Goal: Task Accomplishment & Management: Manage account settings

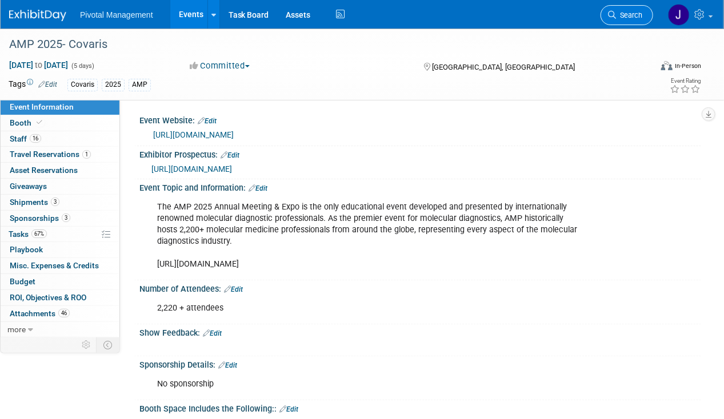
click at [627, 15] on span "Search" at bounding box center [629, 15] width 26 height 9
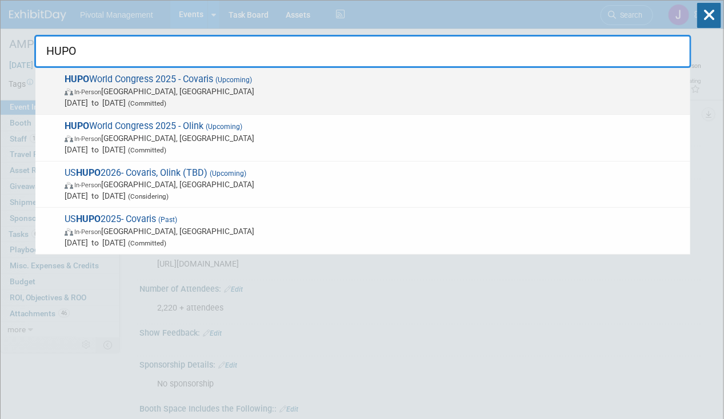
type input "HUPO"
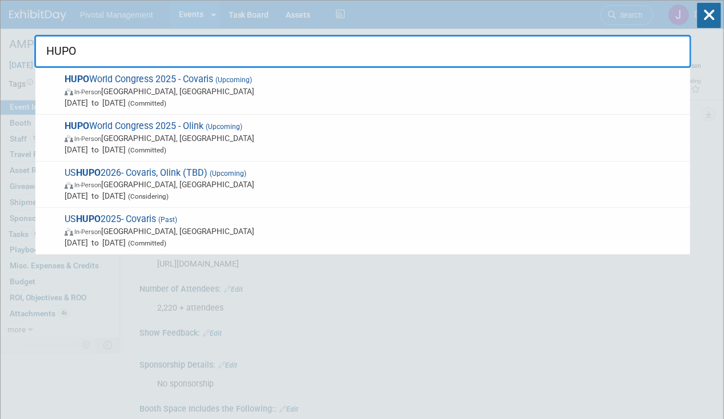
click at [358, 98] on span "[DATE] to [DATE] (Committed)" at bounding box center [375, 102] width 620 height 11
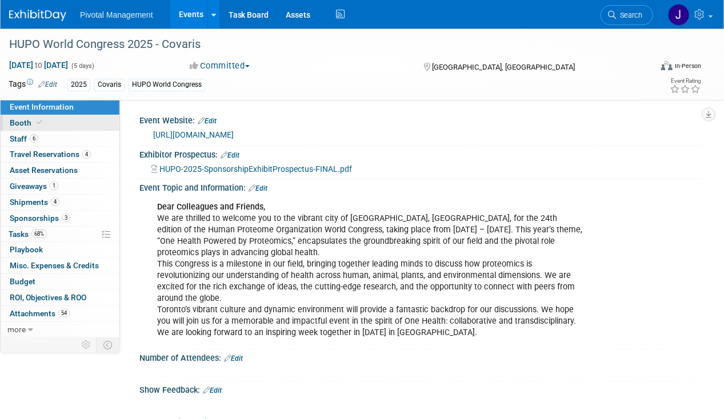
click at [29, 121] on span "Booth" at bounding box center [27, 122] width 35 height 9
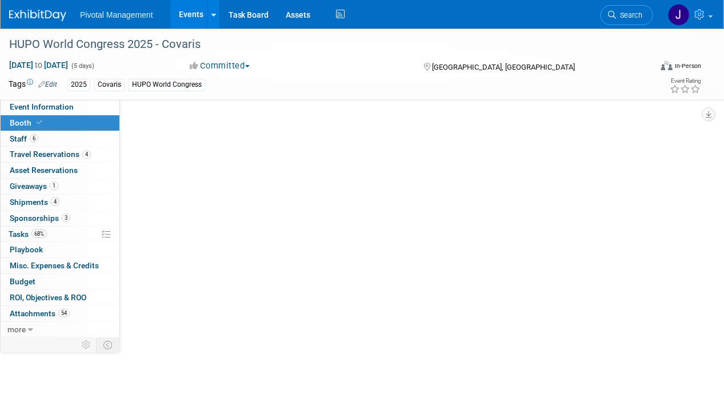
select select "Yes"
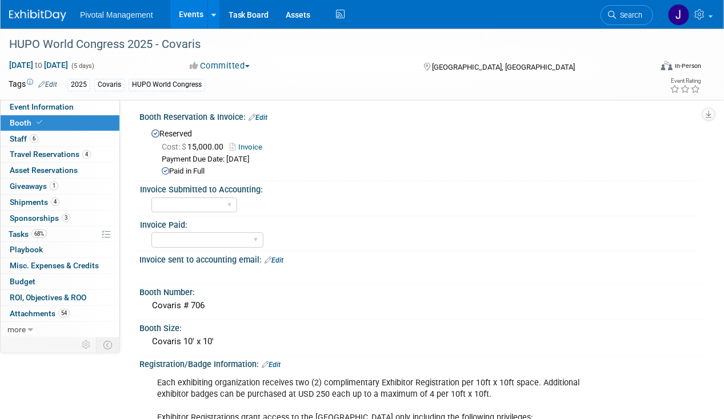
scroll to position [114, 0]
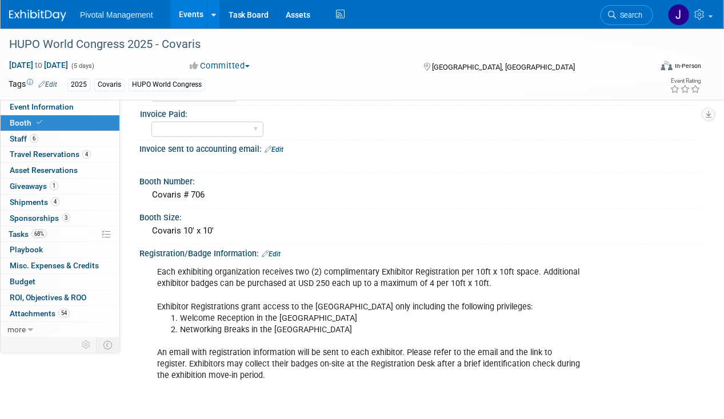
click at [47, 94] on div "Tags Edit 2025 Covaris HUPO World Congress Event Rating" at bounding box center [355, 87] width 710 height 20
click at [46, 106] on span "Event Information" at bounding box center [42, 106] width 64 height 9
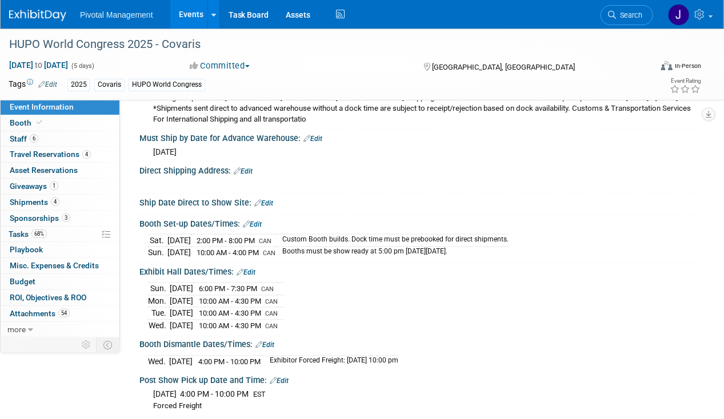
scroll to position [2342, 0]
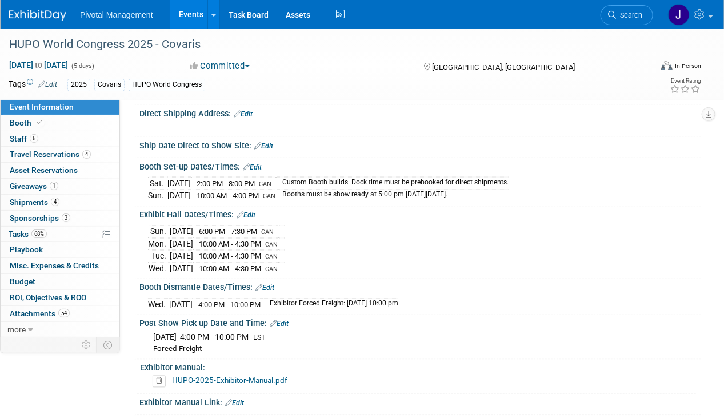
click at [266, 292] on link "Edit" at bounding box center [264, 288] width 19 height 8
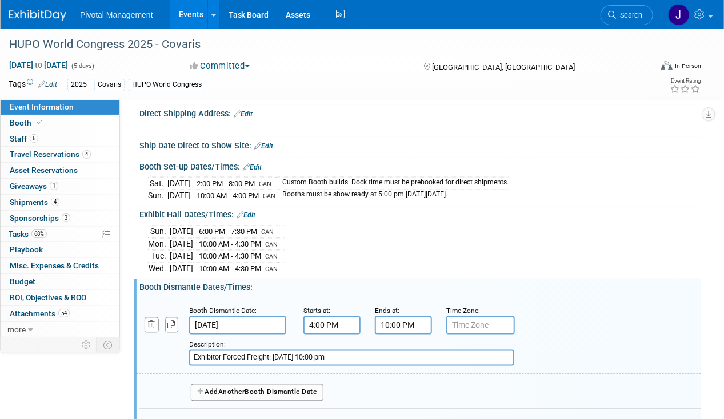
click at [317, 335] on input "4:00 PM" at bounding box center [331, 325] width 57 height 18
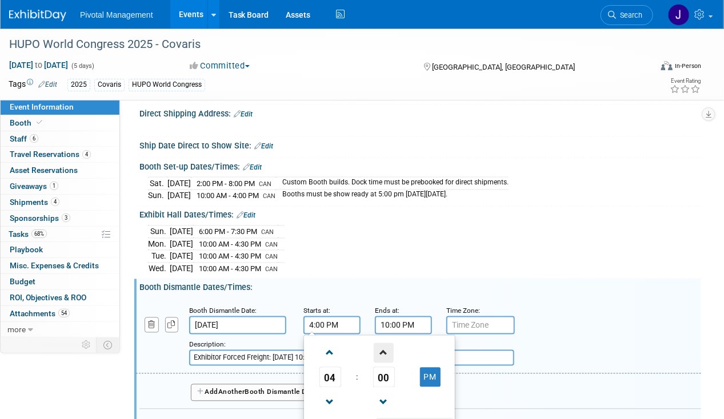
click at [381, 363] on span at bounding box center [384, 353] width 20 height 20
click at [385, 384] on span "02" at bounding box center [384, 377] width 22 height 21
click at [395, 395] on td "30" at bounding box center [397, 384] width 37 height 31
type input "4:30 PM"
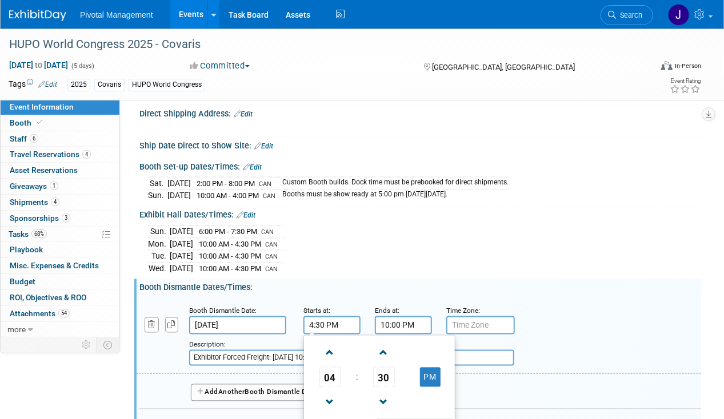
scroll to position [2399, 0]
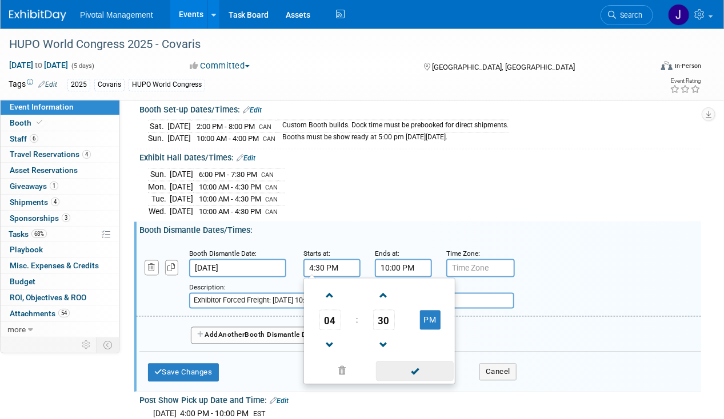
click at [416, 378] on span at bounding box center [414, 372] width 77 height 20
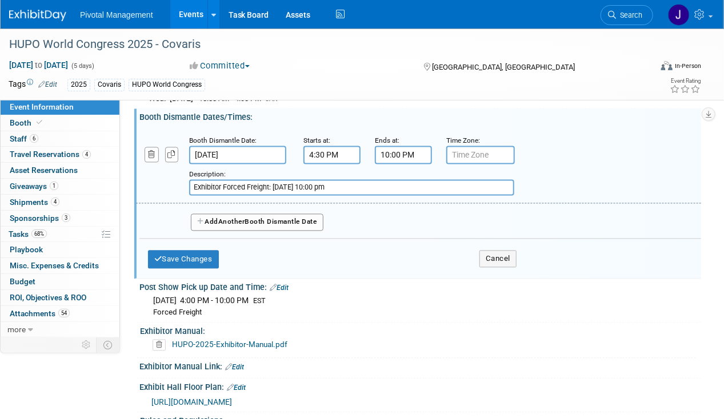
scroll to position [2514, 0]
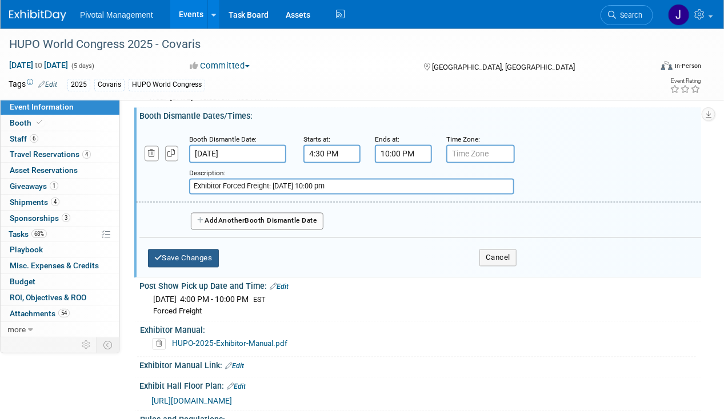
click at [205, 266] on button "Save Changes" at bounding box center [183, 259] width 71 height 18
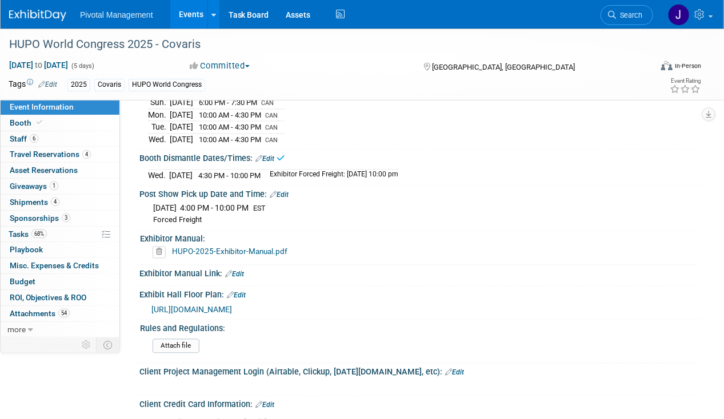
scroll to position [2456, 0]
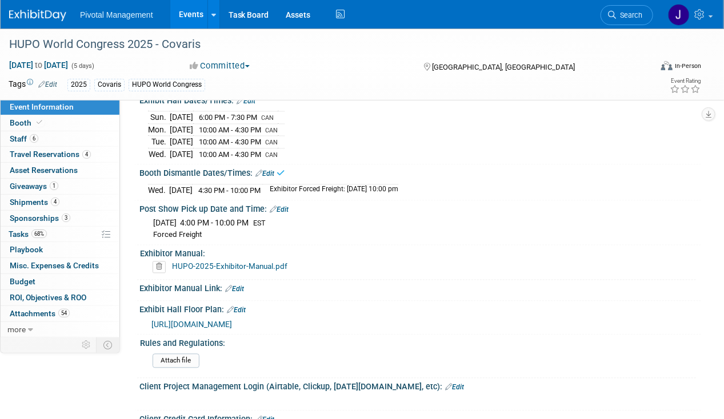
click at [286, 214] on link "Edit" at bounding box center [279, 210] width 19 height 8
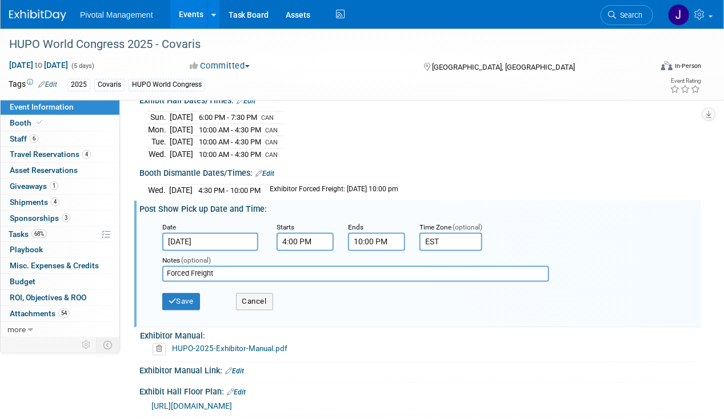
click at [294, 245] on input "4:00 PM" at bounding box center [304, 242] width 57 height 18
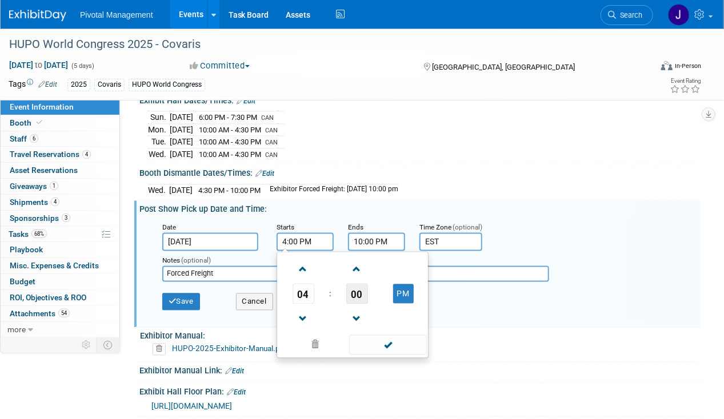
click at [358, 299] on span "00" at bounding box center [357, 294] width 22 height 21
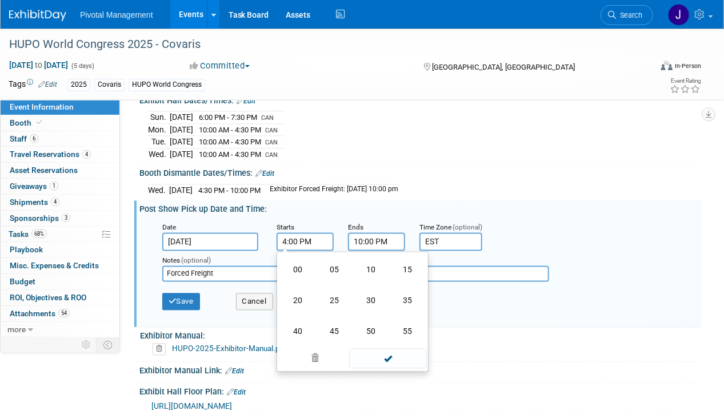
click at [369, 306] on td "30" at bounding box center [370, 301] width 37 height 31
type input "4:30 PM"
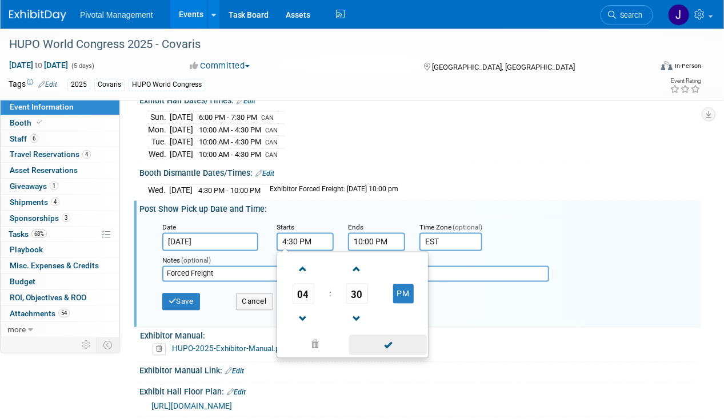
click at [392, 351] on span at bounding box center [387, 345] width 77 height 20
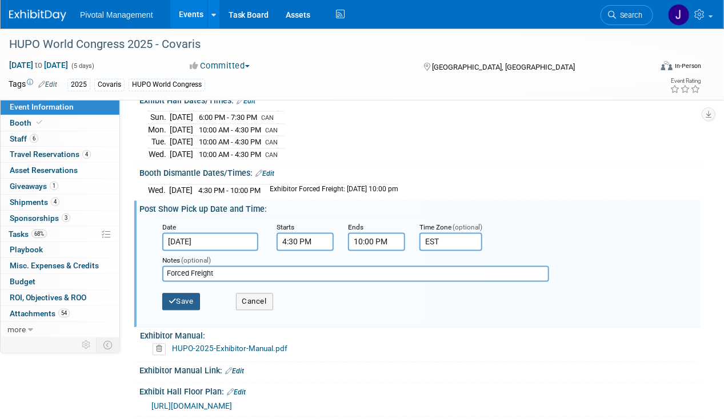
click at [187, 311] on button "Save" at bounding box center [181, 302] width 38 height 17
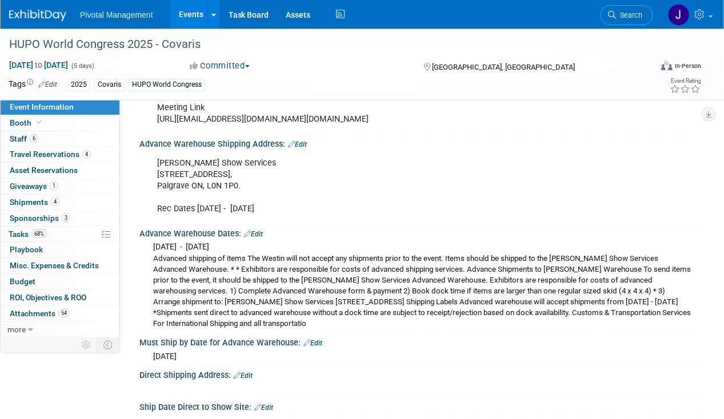
scroll to position [2114, 0]
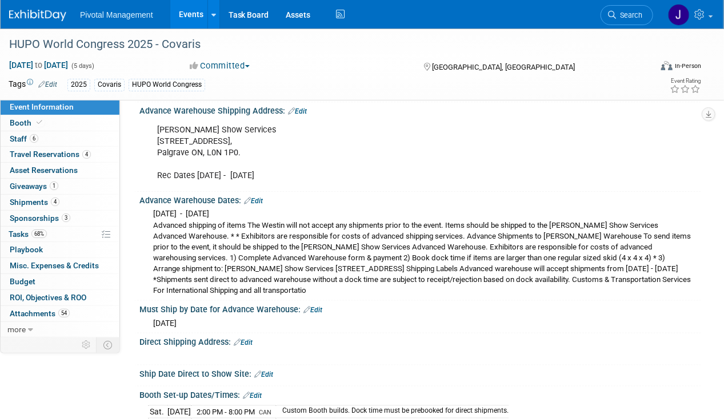
click at [156, 138] on div "Robinson Show Services 2066 Concession Road #3, Palgrave ON, L0N 1P0. Rec Dates…" at bounding box center [369, 153] width 441 height 69
drag, startPoint x: 173, startPoint y: 140, endPoint x: 311, endPoint y: 135, distance: 138.3
click at [311, 135] on div "Robinson Show Services 2066 Concession Road #3, Palgrave ON, L0N 1P0. Rec Dates…" at bounding box center [369, 153] width 441 height 69
copy div "Robinson Show Services"
drag, startPoint x: 364, startPoint y: 146, endPoint x: 154, endPoint y: 174, distance: 211.4
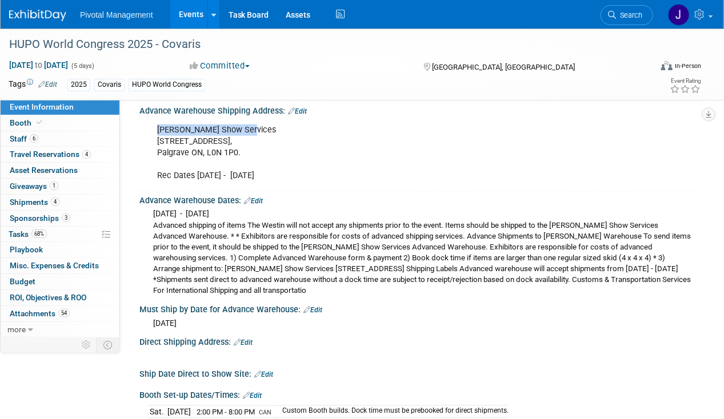
click at [364, 146] on div "Robinson Show Services 2066 Concession Road #3, Palgrave ON, L0N 1P0. Rec Dates…" at bounding box center [369, 153] width 441 height 69
drag, startPoint x: 157, startPoint y: 150, endPoint x: 264, endPoint y: 153, distance: 108.0
click at [264, 153] on div "Robinson Show Services 2066 Concession Road #3, Palgrave ON, L0N 1P0. Rec Dates…" at bounding box center [369, 153] width 441 height 69
copy div "2066 Concession Road #3,"
click at [340, 171] on div "Robinson Show Services 2066 Concession Road #3, Palgrave ON, L0N 1P0. Rec Dates…" at bounding box center [369, 153] width 441 height 69
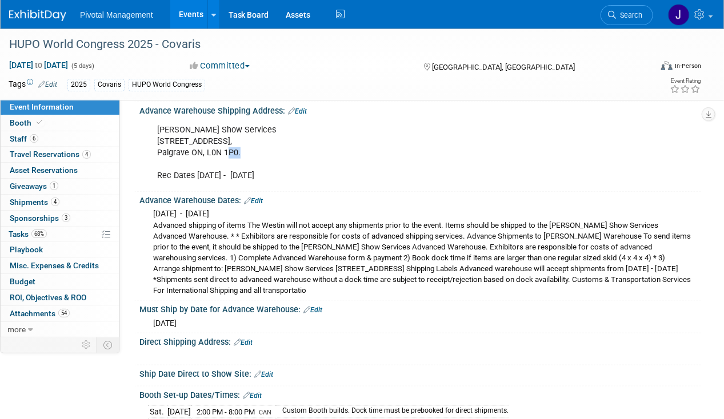
drag, startPoint x: 243, startPoint y: 167, endPoint x: 229, endPoint y: 168, distance: 14.9
click at [229, 168] on div "Robinson Show Services 2066 Concession Road #3, Palgrave ON, L0N 1P0. Rec Dates…" at bounding box center [369, 153] width 441 height 69
drag, startPoint x: 229, startPoint y: 168, endPoint x: 213, endPoint y: 168, distance: 16.0
click at [213, 168] on div "Robinson Show Services 2066 Concession Road #3, Palgrave ON, L0N 1P0. Rec Dates…" at bounding box center [369, 153] width 441 height 69
drag, startPoint x: 204, startPoint y: 165, endPoint x: 235, endPoint y: 163, distance: 30.9
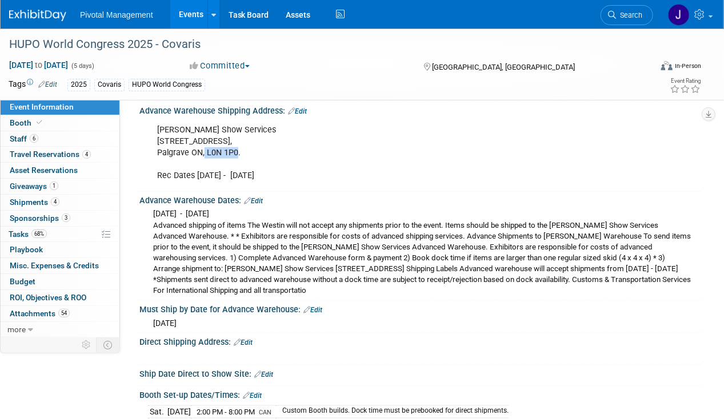
click at [235, 163] on div "Robinson Show Services 2066 Concession Road #3, Palgrave ON, L0N 1P0. Rec Dates…" at bounding box center [369, 153] width 441 height 69
copy div "L0N 1P0"
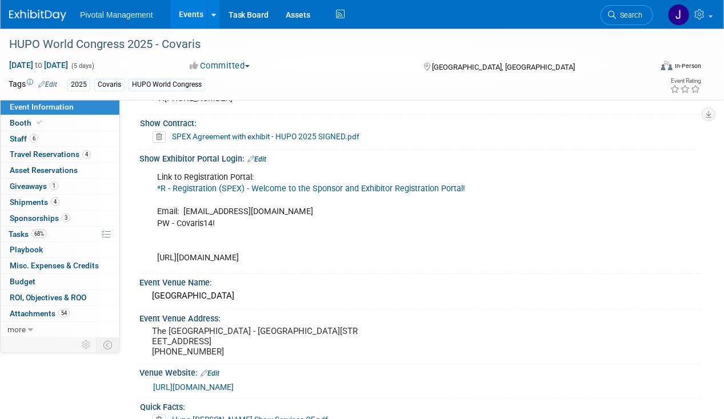
scroll to position [1714, 0]
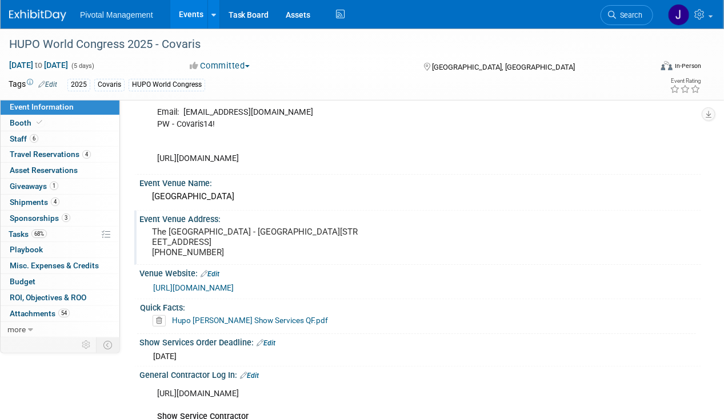
click at [202, 233] on pre "The Westin Harbour Castle - Metropolitan Ballroom 1 Harbour Square Toronto ON M…" at bounding box center [256, 242] width 209 height 31
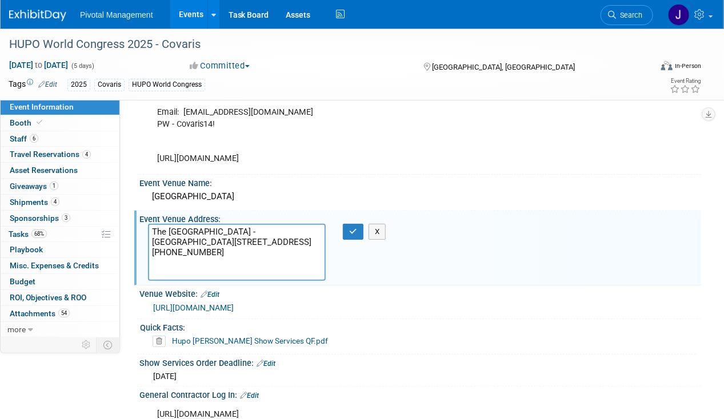
click at [239, 224] on textarea "The Westin Harbour Castle - Metropolitan Ballroom 1 Harbour Square Toronto ON M…" at bounding box center [237, 252] width 178 height 57
drag, startPoint x: 327, startPoint y: 202, endPoint x: 307, endPoint y: 210, distance: 21.8
click at [327, 211] on div "Event Venue Address:" at bounding box center [420, 218] width 562 height 14
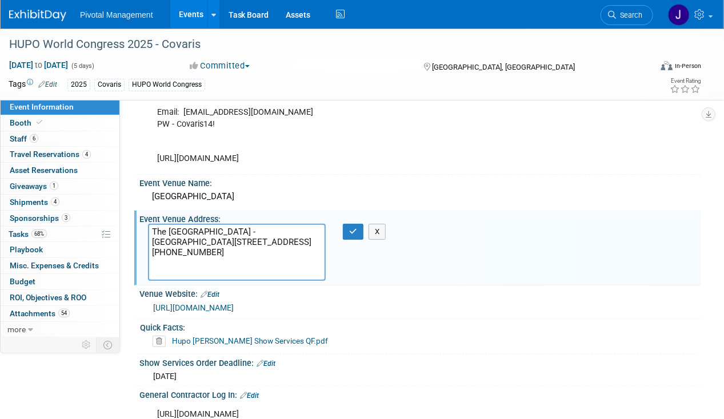
click at [211, 237] on textarea "The Westin Harbour Castle - Metropolitan Ballroom 1 Harbour Square Toronto ON M…" at bounding box center [237, 252] width 178 height 57
click at [237, 259] on textarea "The Westin Harbour Castle - Metropolitan Ballroom 1 Harbour Square Toronto ON M…" at bounding box center [237, 252] width 178 height 57
drag, startPoint x: 233, startPoint y: 245, endPoint x: 198, endPoint y: 243, distance: 34.9
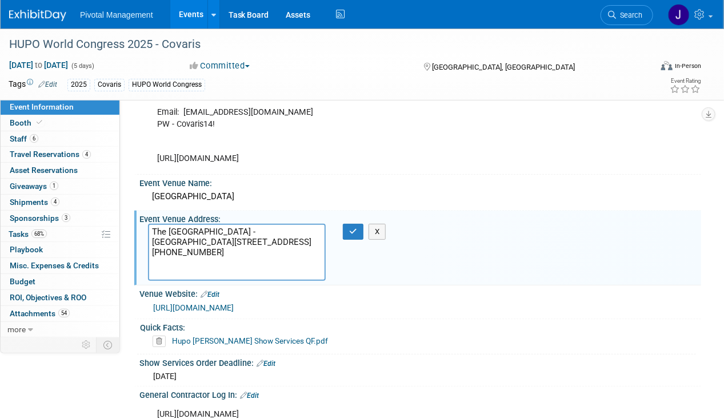
click at [198, 243] on textarea "The Westin Harbour Castle - Metropolitan Ballroom 1 Harbour Square Toronto ON M…" at bounding box center [237, 252] width 178 height 57
click at [29, 118] on span "Booth" at bounding box center [27, 122] width 35 height 9
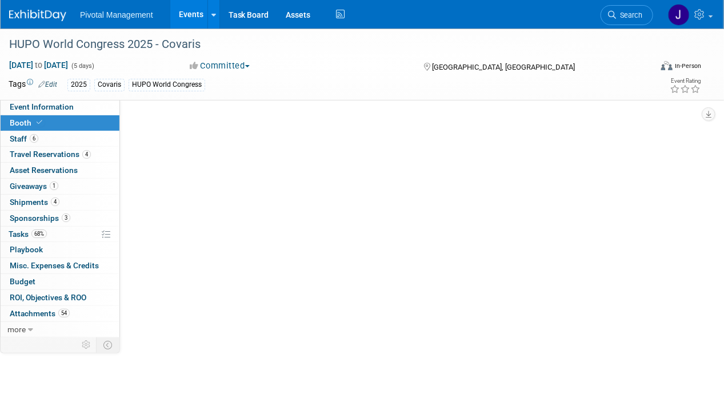
select select "Yes"
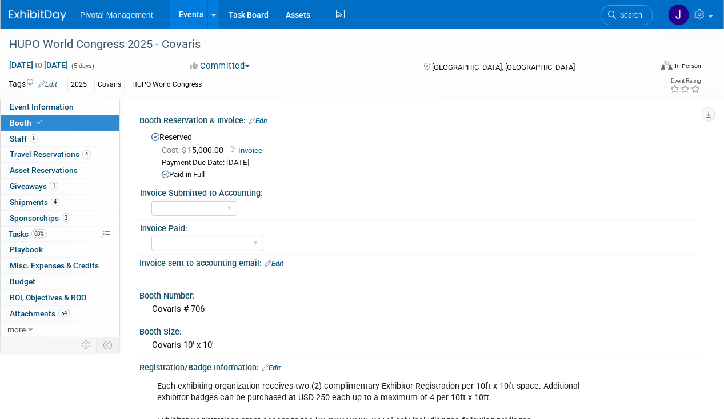
click at [59, 223] on link "3 Sponsorships 3" at bounding box center [60, 218] width 119 height 15
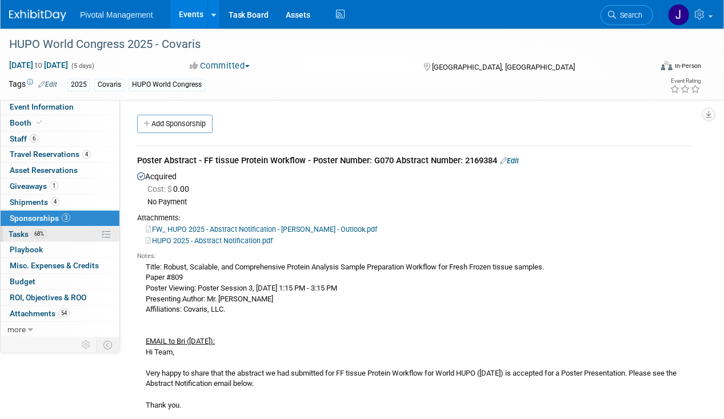
click at [67, 227] on link "68% Tasks 68%" at bounding box center [60, 234] width 119 height 15
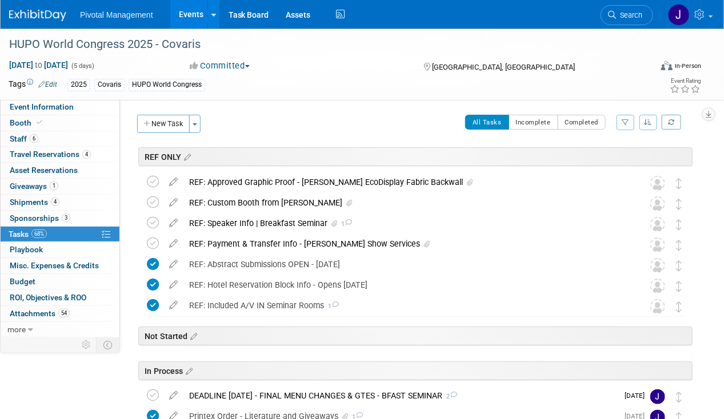
click at [77, 98] on div "HUPO World Congress 2025 - Covaris Nov 9, 2025 to Nov 13, 2025 (5 days) Nov 9, …" at bounding box center [362, 64] width 724 height 71
click at [73, 109] on link "Event Information" at bounding box center [60, 106] width 119 height 15
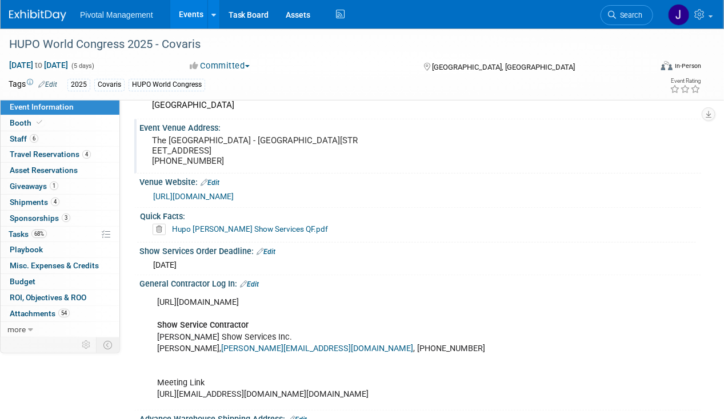
scroll to position [1828, 0]
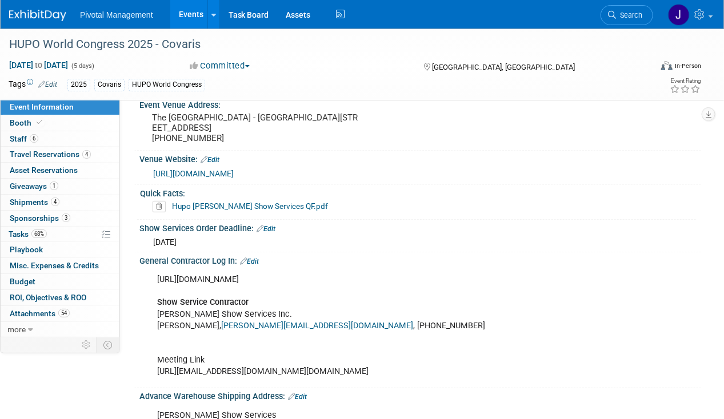
click at [259, 202] on link "Hupo WC Robinson Show Services QF.pdf" at bounding box center [250, 206] width 156 height 9
click at [47, 230] on link "68% Tasks 68%" at bounding box center [60, 234] width 119 height 15
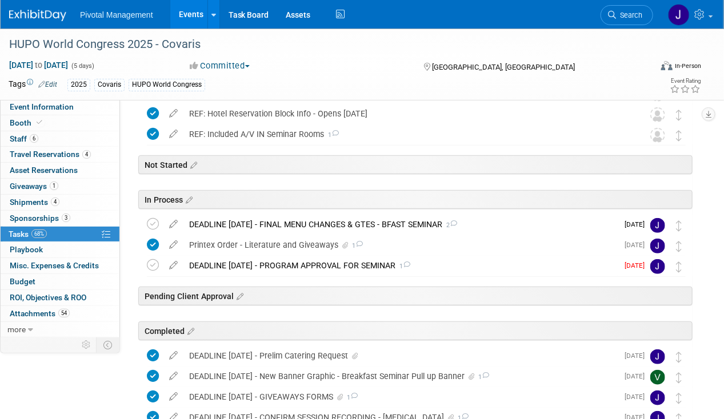
scroll to position [286, 0]
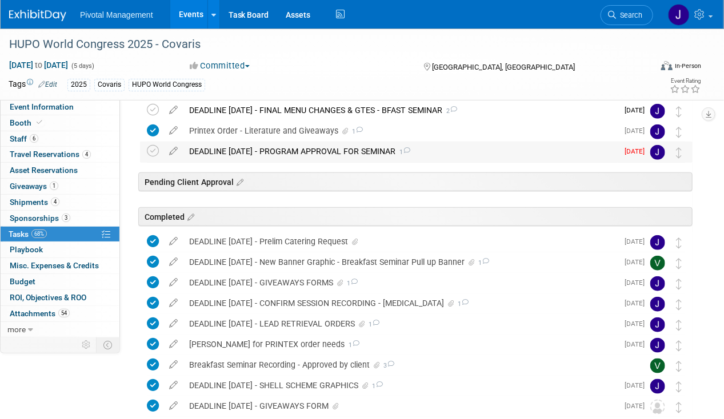
click at [145, 150] on div "DEADLINE SEPT 15 - PROGRAM APPROVAL FOR SEMINAR 1 DETAILS The program for your …" at bounding box center [416, 152] width 552 height 21
click at [151, 150] on icon at bounding box center [153, 151] width 12 height 12
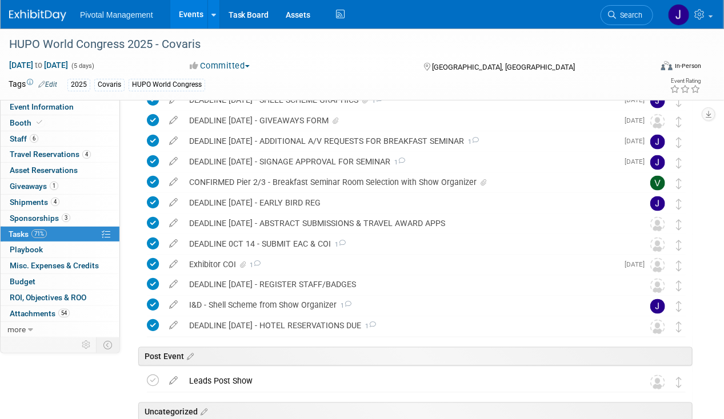
scroll to position [730, 0]
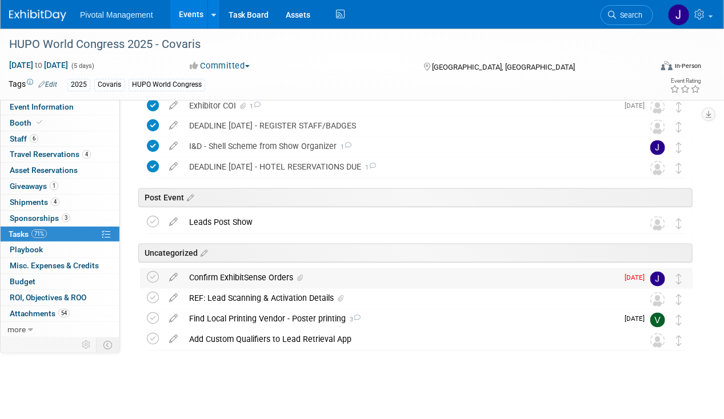
click at [263, 272] on div "Confirm ExhibitSense Orders" at bounding box center [400, 277] width 434 height 19
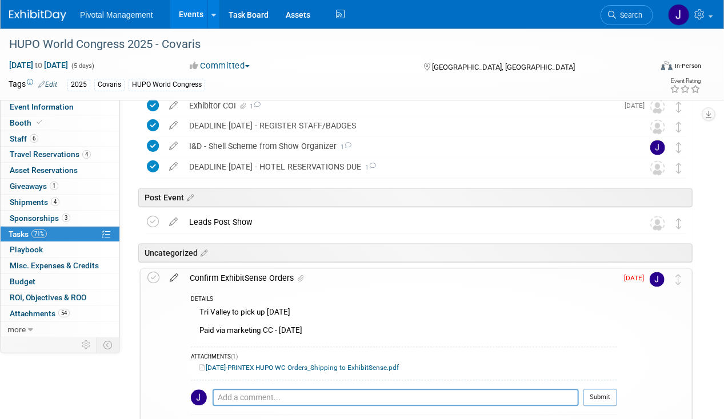
click at [179, 274] on icon at bounding box center [174, 276] width 20 height 14
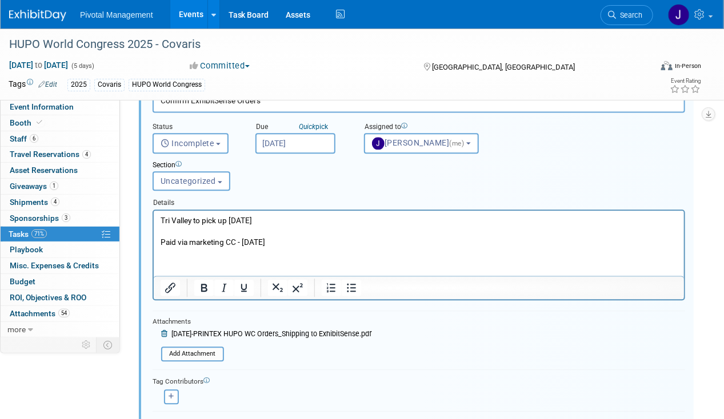
scroll to position [945, 0]
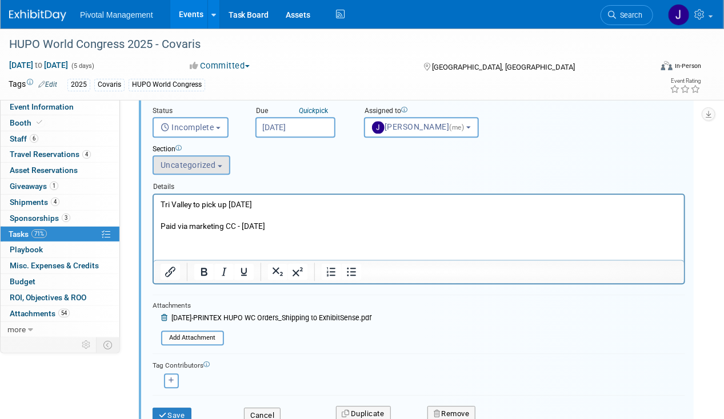
click at [197, 173] on div "Section Uncategorized REF ONLY Not Started In Process Pending Client Approval C…" at bounding box center [396, 157] width 504 height 39
click at [198, 163] on span "Uncategorized" at bounding box center [188, 165] width 55 height 9
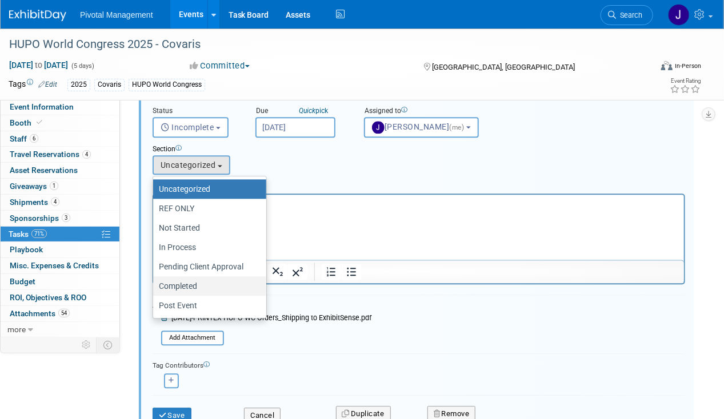
click at [183, 281] on label "Completed" at bounding box center [207, 286] width 96 height 15
click at [155, 283] on input "Completed" at bounding box center [150, 286] width 7 height 7
select select "11273011"
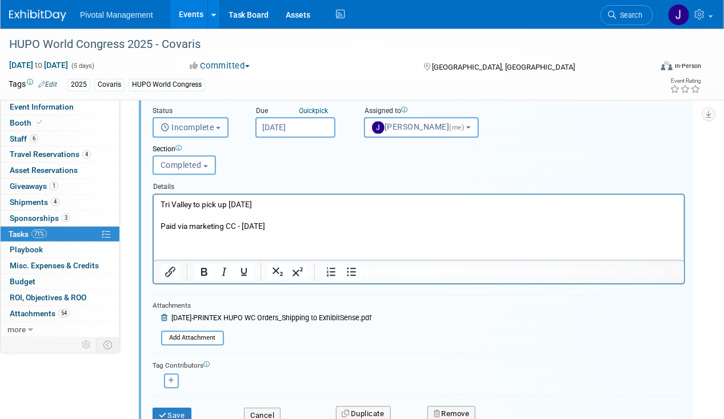
click at [191, 128] on span "Incomplete" at bounding box center [188, 127] width 54 height 9
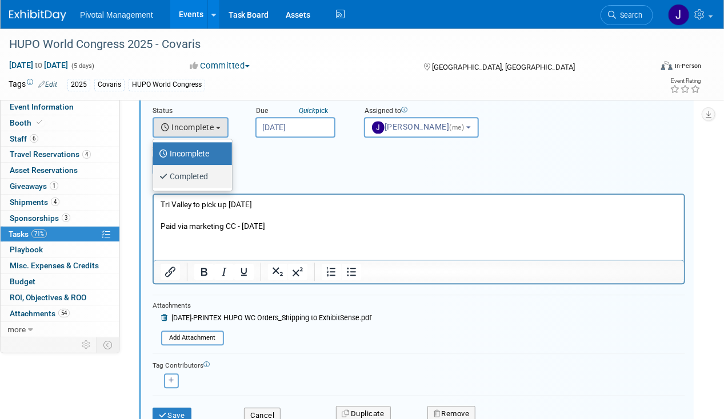
click at [192, 173] on label "Completed" at bounding box center [190, 176] width 62 height 18
click at [155, 173] on input "Completed" at bounding box center [150, 174] width 7 height 7
select select "3"
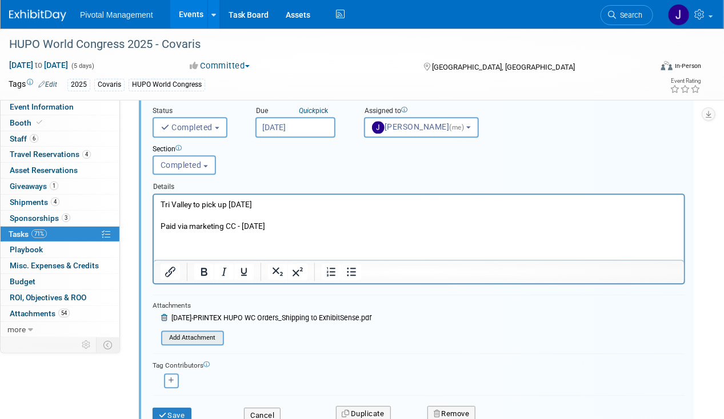
click at [192, 332] on input "file" at bounding box center [164, 338] width 117 height 13
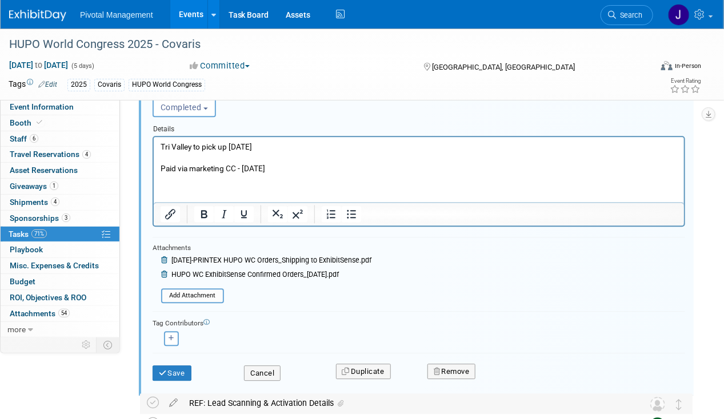
scroll to position [1059, 0]
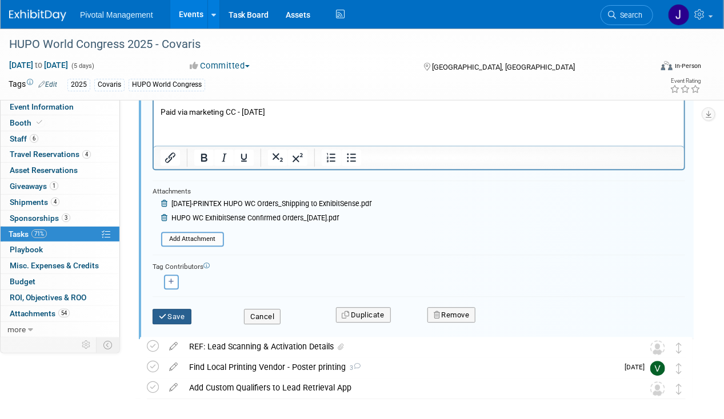
click at [170, 317] on button "Save" at bounding box center [172, 317] width 39 height 16
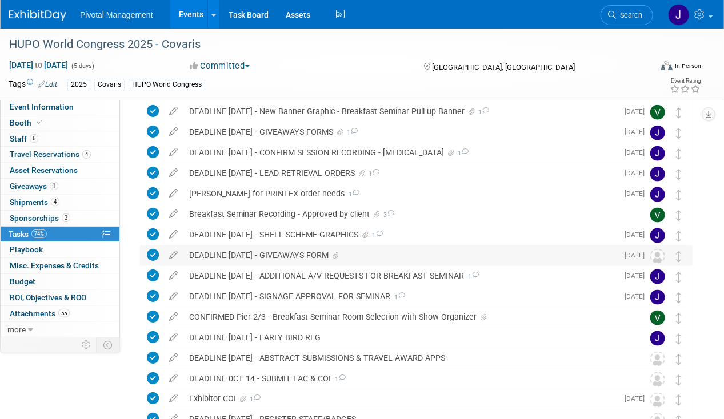
scroll to position [0, 0]
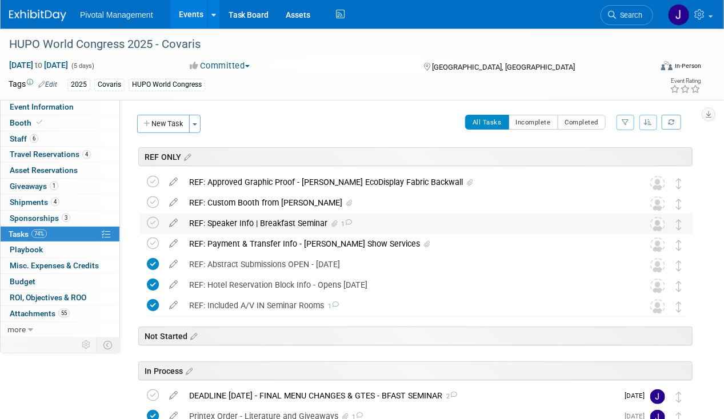
click at [288, 222] on div "REF: Speaker Info | Breakfast Seminar 1" at bounding box center [405, 223] width 444 height 19
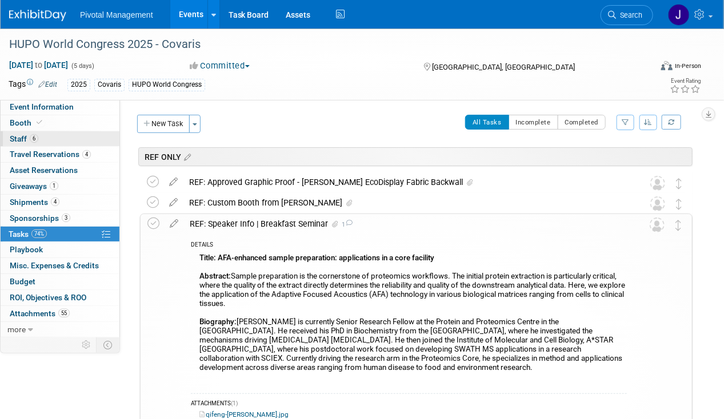
click at [44, 136] on link "6 Staff 6" at bounding box center [60, 138] width 119 height 15
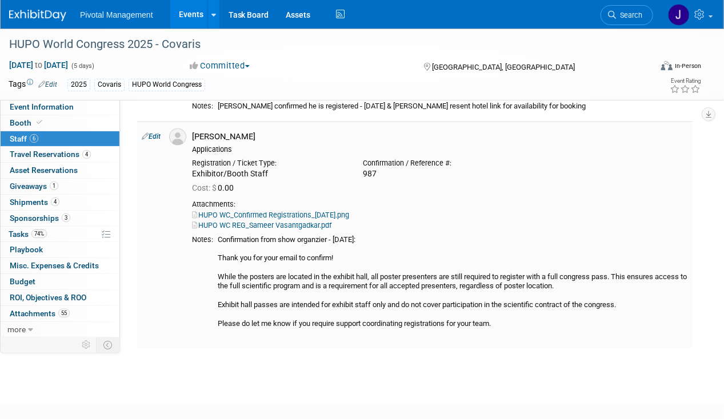
scroll to position [571, 0]
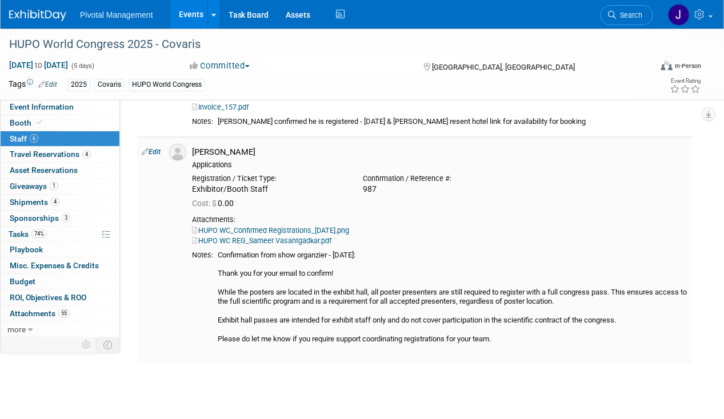
click at [156, 153] on link "Edit" at bounding box center [151, 152] width 19 height 8
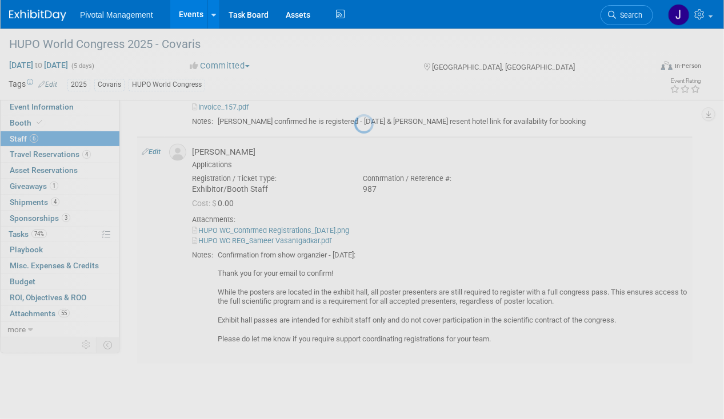
select select "be45b5dc-8e91-4549-9cd4-511cbfbf56ac"
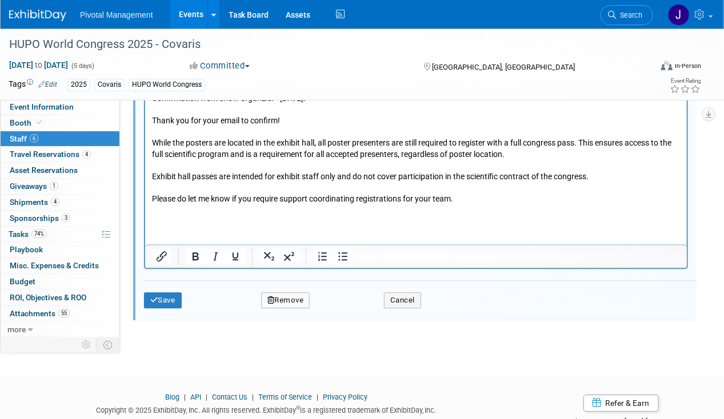
scroll to position [1001, 0]
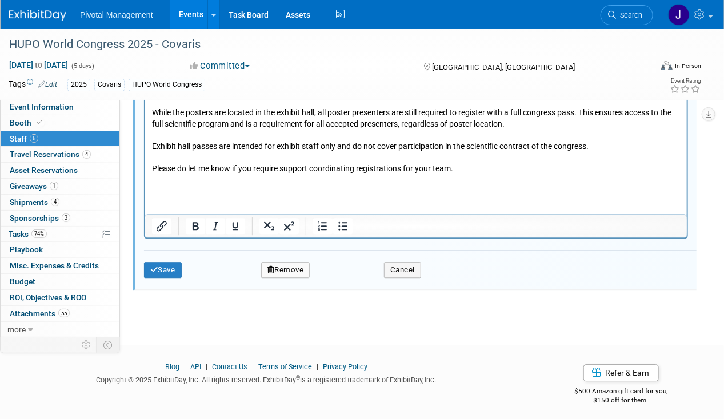
click at [508, 175] on p "Confirmation from show organzier - 07.21.25: Thank you for your email to confir…" at bounding box center [415, 123] width 528 height 123
click at [495, 169] on p "Confirmation from show organzier - 07.21.25: Thank you for your email to confir…" at bounding box center [415, 123] width 528 height 123
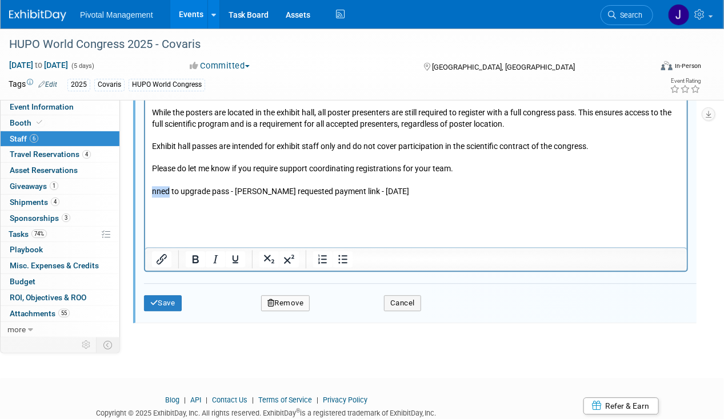
drag, startPoint x: 170, startPoint y: 187, endPoint x: 132, endPoint y: 189, distance: 37.7
click at [145, 189] on html "Confirmation from show organzier - 07.21.25: Thank you for your email to confir…" at bounding box center [416, 138] width 542 height 161
click at [177, 296] on button "Save" at bounding box center [163, 303] width 38 height 16
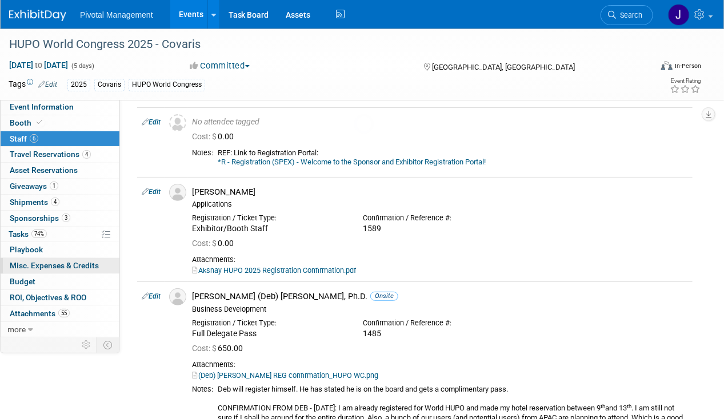
scroll to position [677, 0]
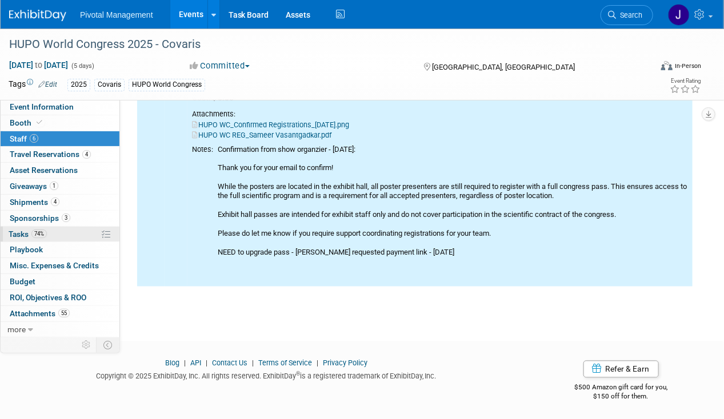
click at [37, 236] on span "74%" at bounding box center [38, 234] width 15 height 9
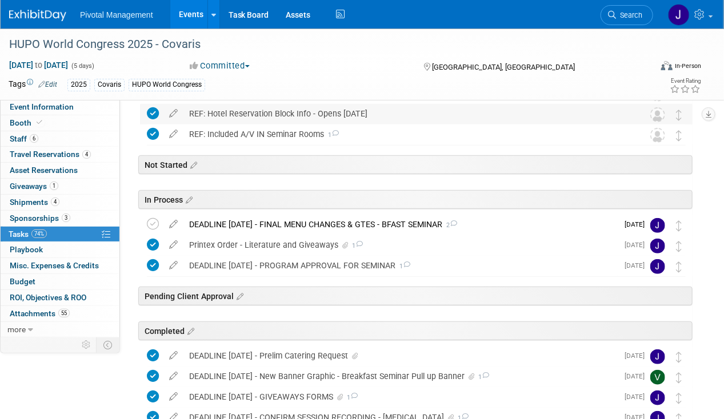
scroll to position [286, 0]
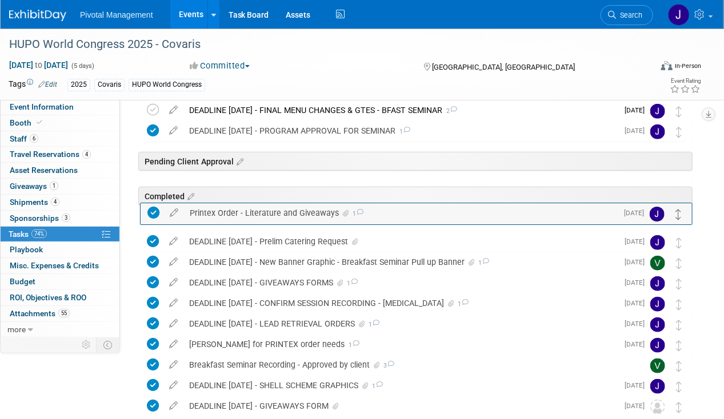
drag, startPoint x: 677, startPoint y: 130, endPoint x: 677, endPoint y: 213, distance: 82.8
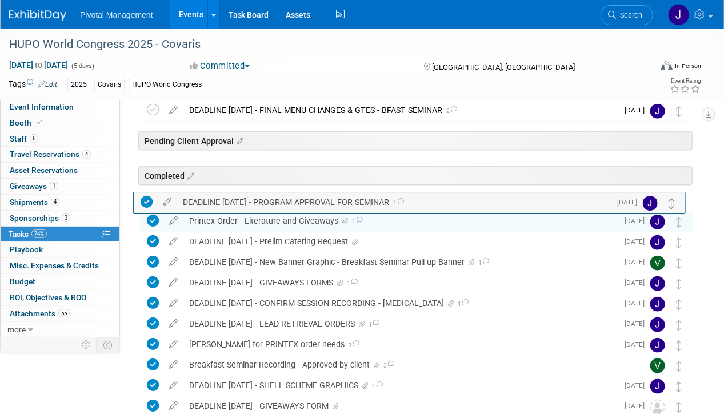
drag, startPoint x: 678, startPoint y: 129, endPoint x: 671, endPoint y: 202, distance: 72.8
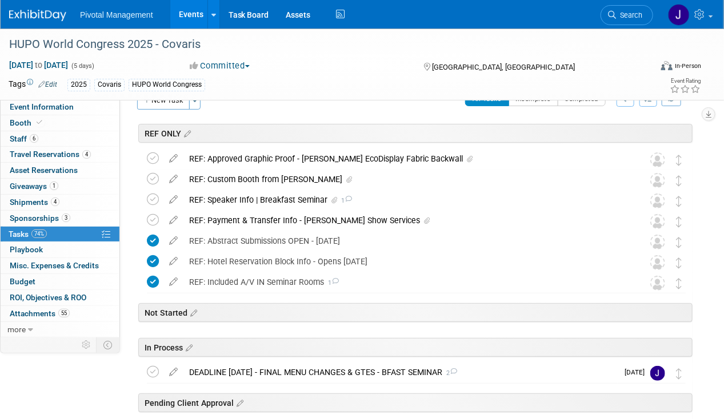
scroll to position [0, 0]
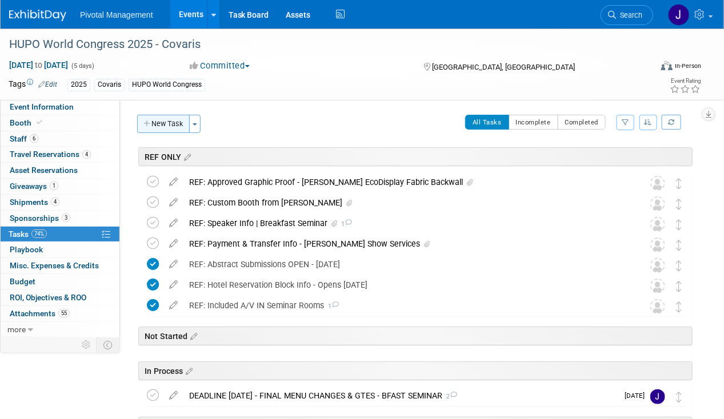
click at [158, 120] on button "New Task" at bounding box center [163, 124] width 53 height 18
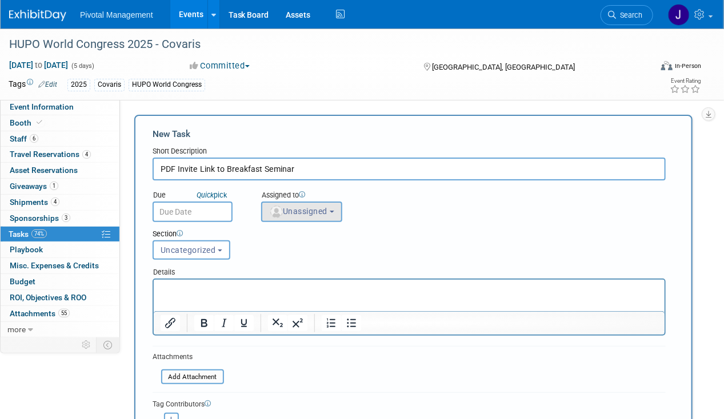
type input "PDF Invite Link to Breakfast Seminar"
click at [295, 211] on span "Unassigned" at bounding box center [298, 211] width 58 height 9
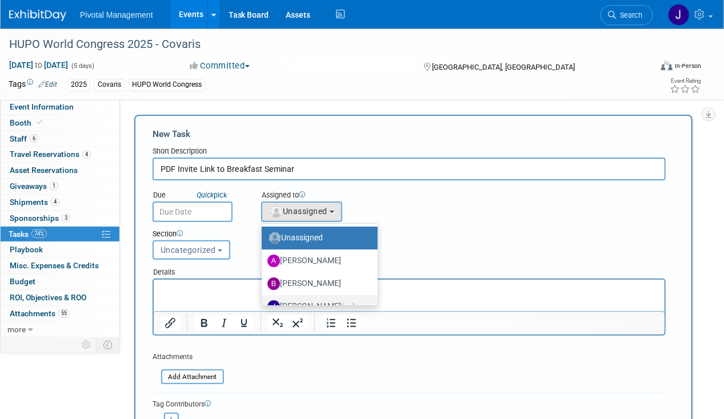
click at [306, 299] on label "Jessica Gatton (me)" at bounding box center [316, 307] width 99 height 18
click at [263, 302] on input "Jessica Gatton (me)" at bounding box center [259, 305] width 7 height 7
select select "497b41a6-53ff-4b84-8c73-e588064afe10"
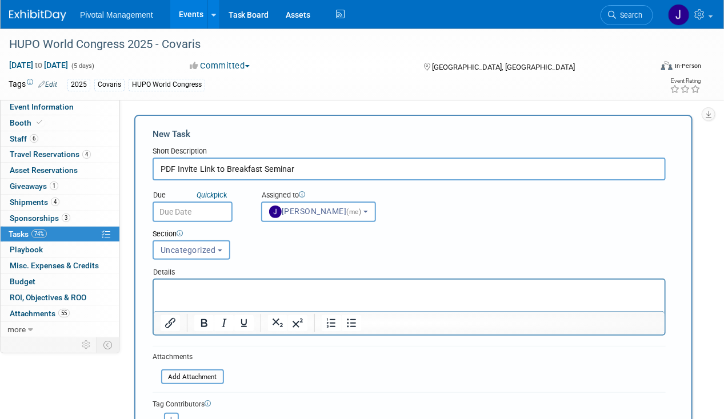
click at [195, 227] on div "Section Uncategorized REF ONLY Not Started In Process Pending Client Approval C…" at bounding box center [387, 242] width 486 height 40
click at [199, 214] on body "Pivotal Management Events Add Event Bulk Upload Events Shareable Event Boards R…" at bounding box center [362, 209] width 724 height 419
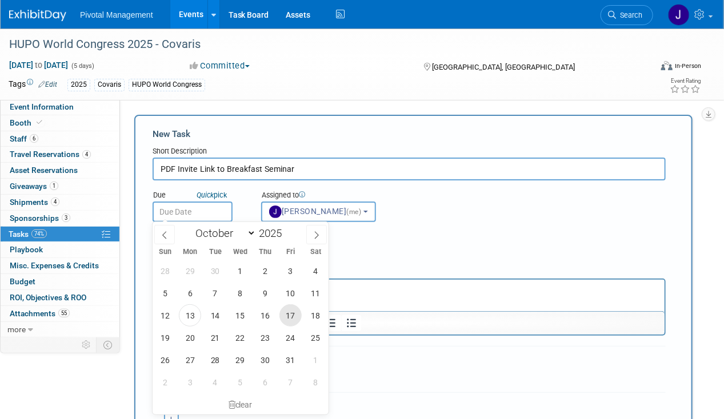
click at [286, 323] on span "17" at bounding box center [290, 315] width 22 height 22
type input "Oct 17, 2025"
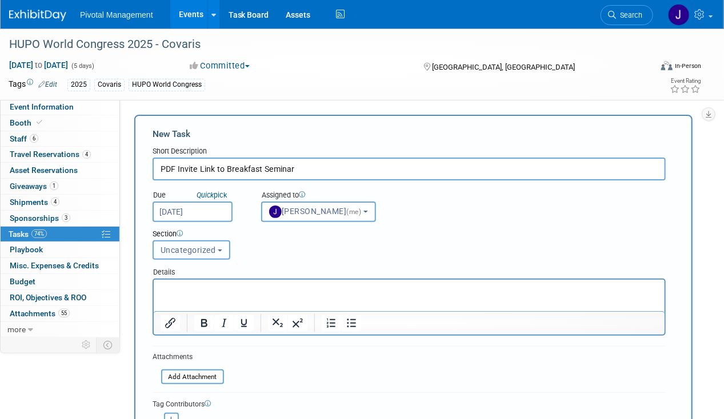
click at [218, 251] on button "Uncategorized" at bounding box center [192, 250] width 78 height 19
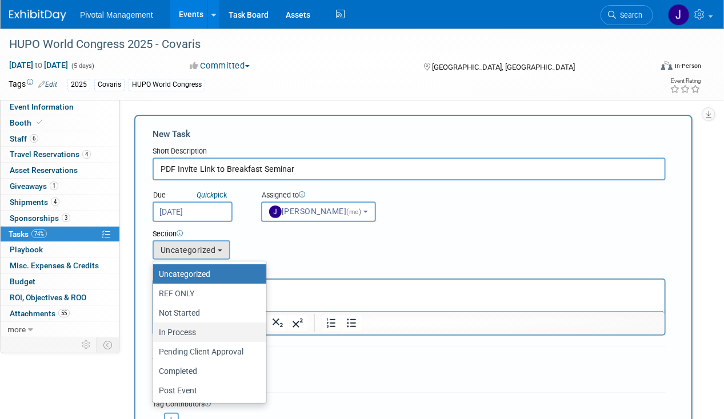
click at [200, 335] on label "In Process" at bounding box center [207, 332] width 96 height 15
click at [155, 335] on input "In Process" at bounding box center [150, 332] width 7 height 7
select select "11273009"
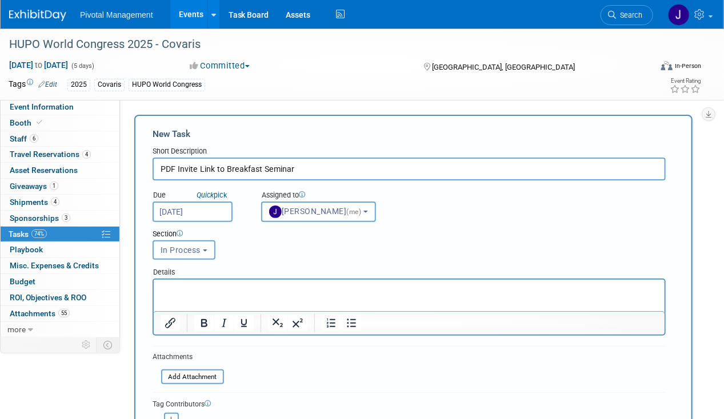
click at [197, 290] on p "Rich Text Area. Press ALT-0 for help." at bounding box center [409, 289] width 498 height 11
click at [180, 291] on p "Elisaebth needs to provide PDF" at bounding box center [409, 289] width 498 height 11
click at [181, 288] on p "Elisabth needs to provide PDF" at bounding box center [409, 289] width 498 height 11
click at [283, 292] on p "Elisabeth needs to provide PDF" at bounding box center [409, 289] width 498 height 11
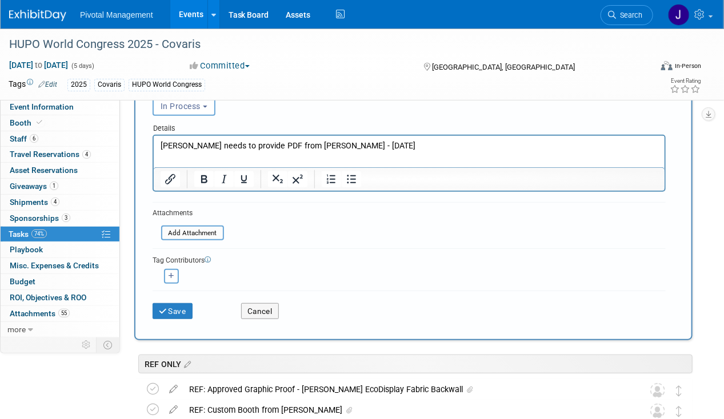
scroll to position [229, 0]
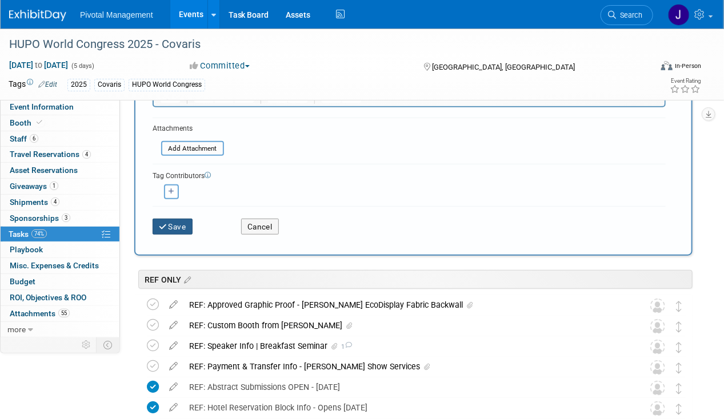
click at [171, 219] on button "Save" at bounding box center [173, 227] width 40 height 16
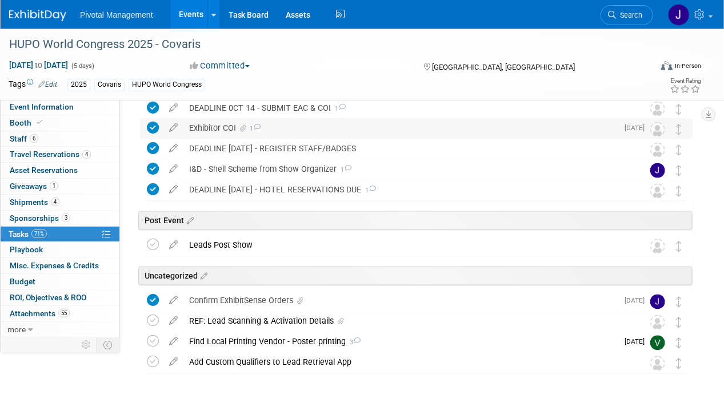
scroll to position [751, 0]
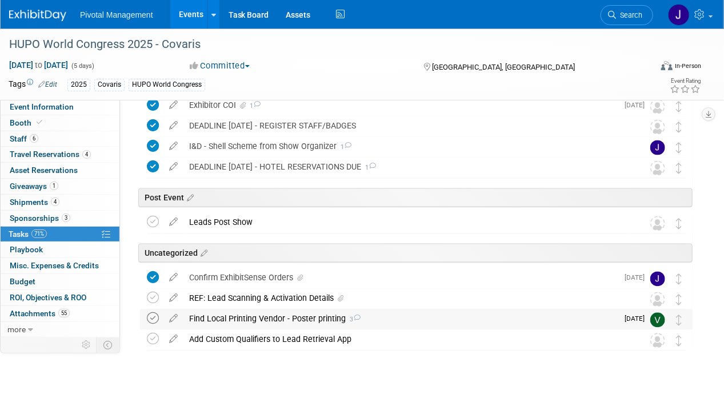
click at [149, 318] on icon at bounding box center [153, 319] width 12 height 12
click at [81, 216] on link "3 Sponsorships 3" at bounding box center [60, 218] width 119 height 15
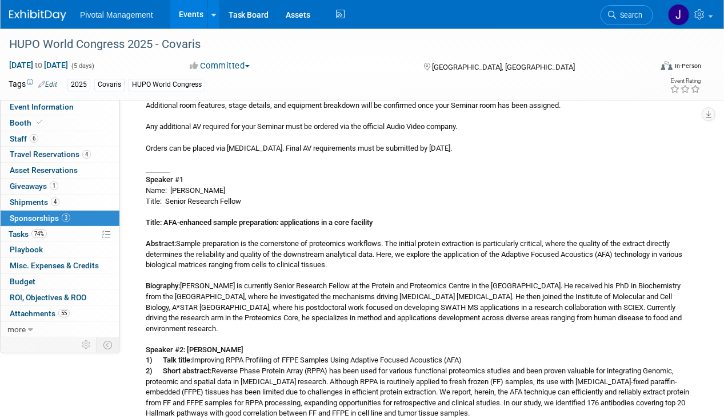
scroll to position [1314, 0]
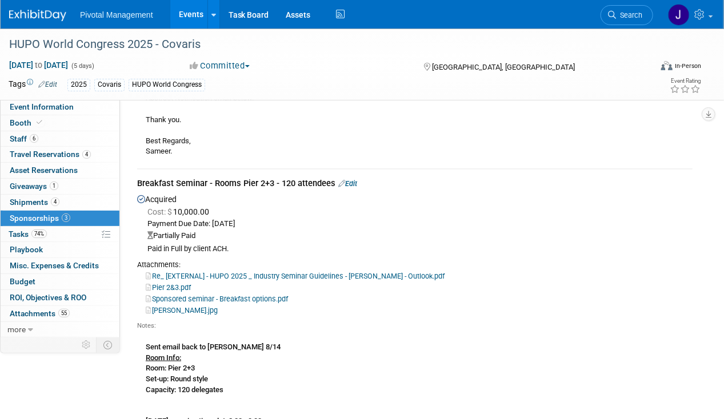
click at [351, 181] on link "Edit" at bounding box center [347, 183] width 19 height 9
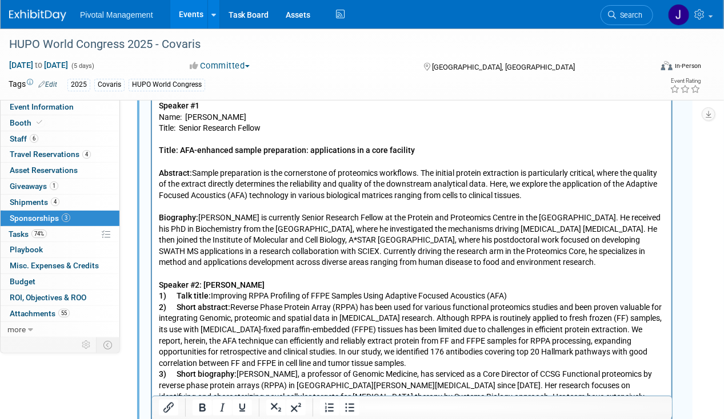
scroll to position [1638, 0]
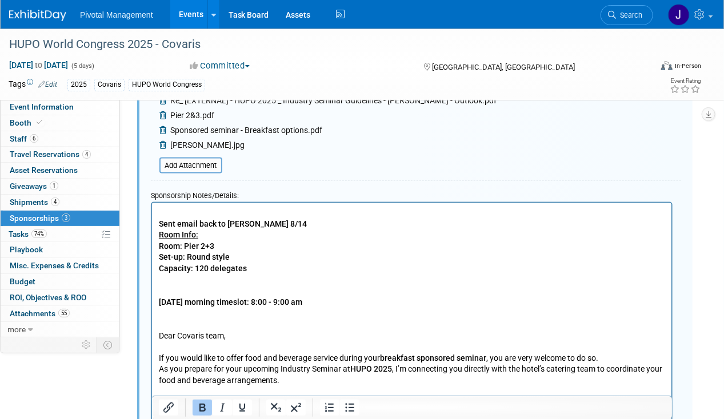
drag, startPoint x: 157, startPoint y: 1277, endPoint x: 158, endPoint y: 1326, distance: 49.1
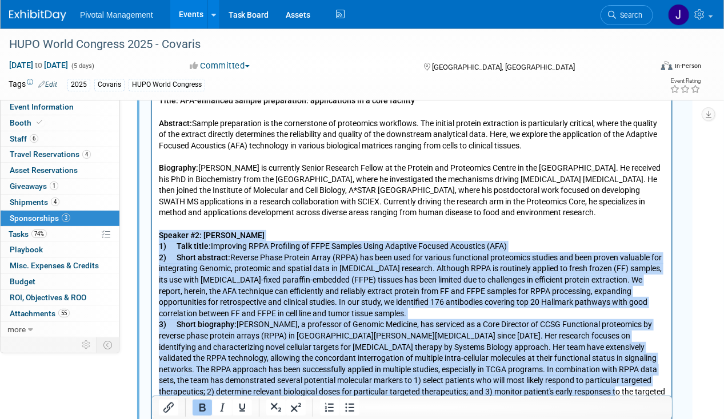
drag, startPoint x: 159, startPoint y: 214, endPoint x: 600, endPoint y: 368, distance: 467.9
drag, startPoint x: 297, startPoint y: 282, endPoint x: 278, endPoint y: 354, distance: 74.6
click at [160, 231] on b "Speaker #2: Dr. Yiling Lu" at bounding box center [211, 235] width 106 height 9
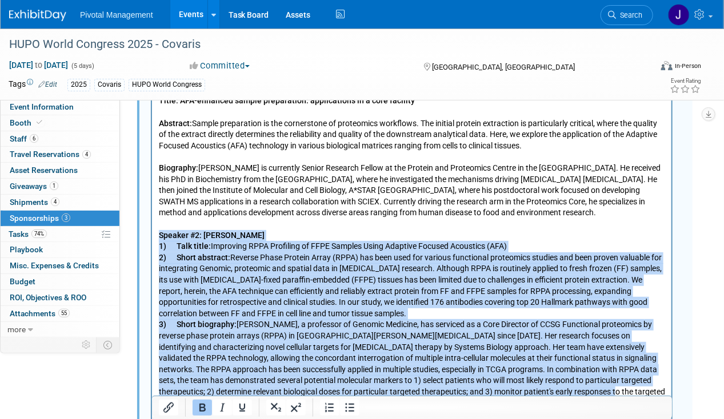
click at [160, 231] on b "Speaker #2: Dr. Yiling Lu" at bounding box center [211, 235] width 106 height 9
click at [159, 231] on b "Speaker #2: Dr. Yiling Lu" at bounding box center [211, 235] width 106 height 9
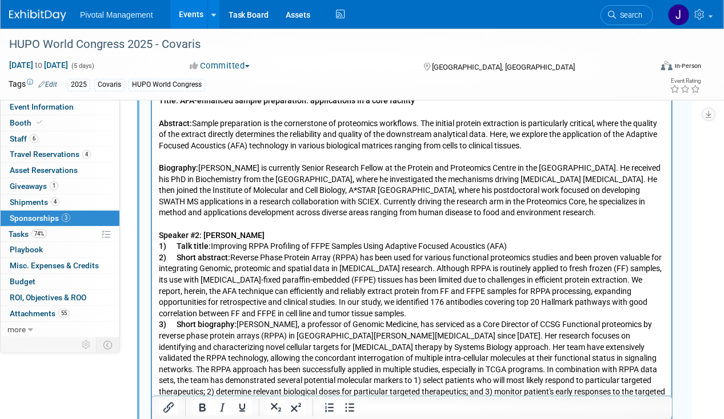
click at [180, 242] on b "1) Talk title:" at bounding box center [184, 246] width 52 height 9
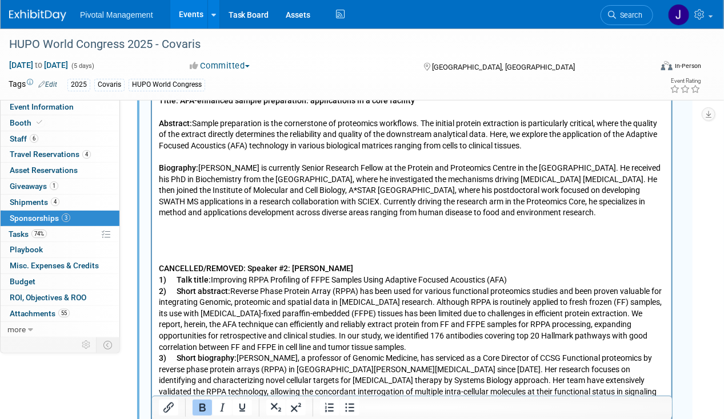
click at [344, 264] on p "CANCELLED/REMOVED: Speaker #2: Dr. Yiling Lu 1) Talk title: Improving RPPA Prof…" at bounding box center [411, 365] width 506 height 202
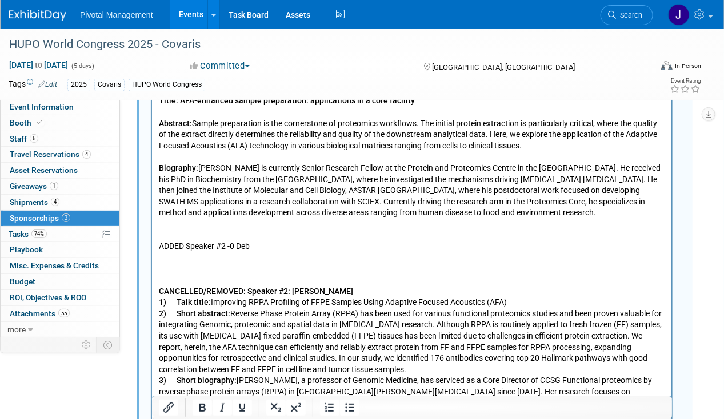
click at [350, 231] on p "Rich Text Area. Press ALT-0 for help." at bounding box center [411, 236] width 506 height 11
click at [234, 242] on p "ADDED Speaker #2 -0 Deb" at bounding box center [411, 247] width 506 height 11
drag, startPoint x: 277, startPoint y: 223, endPoint x: 230, endPoint y: 226, distance: 47.5
click at [230, 242] on p "ADDED Speaker #2 -0 Deb" at bounding box center [411, 247] width 506 height 11
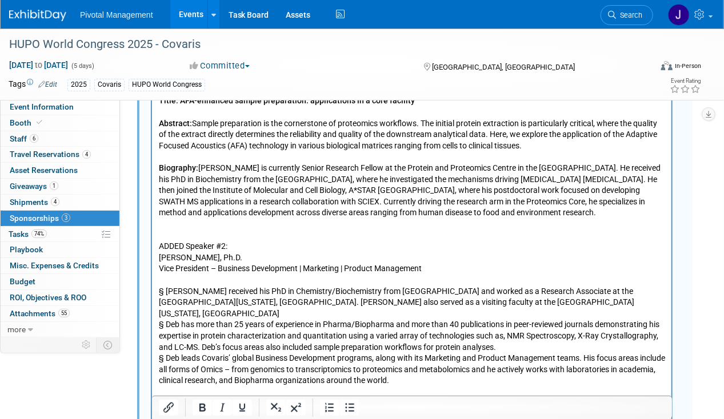
click at [158, 253] on p "Debadeep Bhattacharyya, Ph.D." at bounding box center [411, 258] width 506 height 11
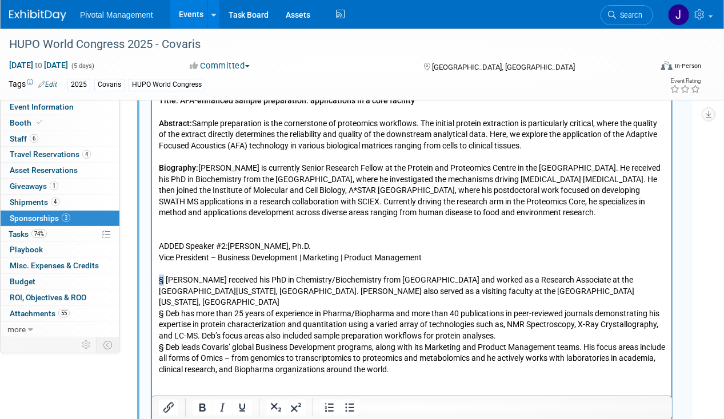
drag, startPoint x: 164, startPoint y: 259, endPoint x: 151, endPoint y: 260, distance: 12.7
click at [348, 408] on icon "Bullet list" at bounding box center [349, 408] width 9 height 9
click at [167, 309] on p "§ Deb has more than 25 years of experience in Pharma/Biopharma and more than 40…" at bounding box center [411, 326] width 506 height 34
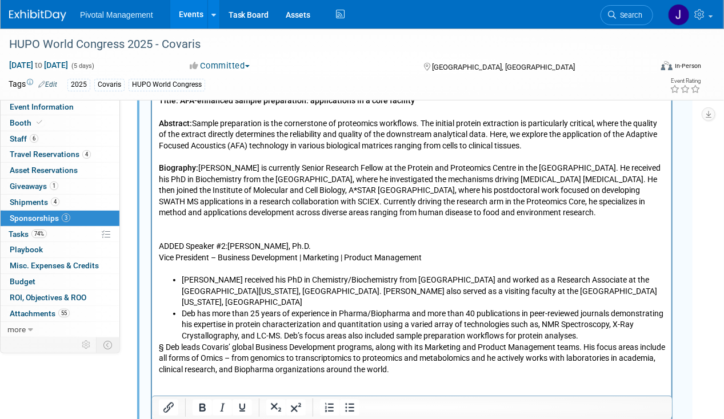
click at [166, 343] on p "§ Deb leads Covaris’ global Business Development programs, along with its Marke…" at bounding box center [411, 360] width 506 height 34
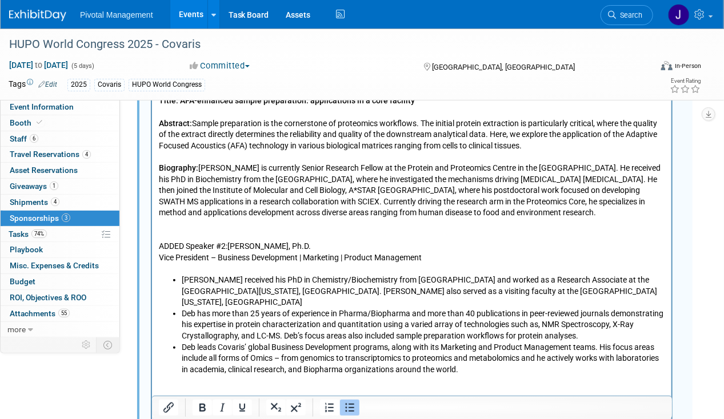
click at [169, 376] on p "Rich Text Area. Press ALT-0 for help." at bounding box center [411, 381] width 506 height 11
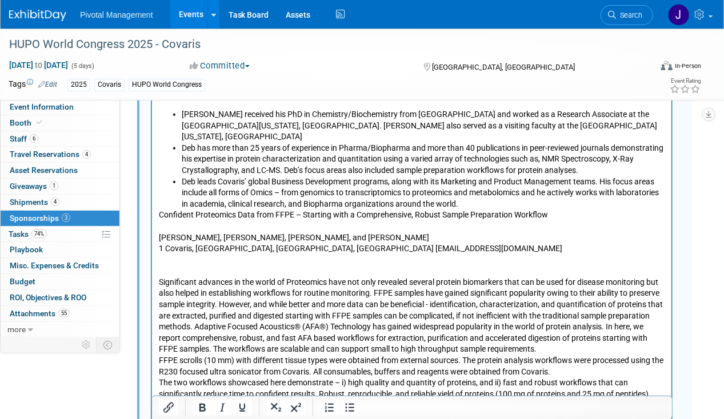
click at [198, 278] on p "Significant advances in the world of Proteomics have not only revealed several …" at bounding box center [411, 317] width 506 height 78
click at [237, 255] on p "Rich Text Area. Press ALT-0 for help." at bounding box center [411, 260] width 506 height 11
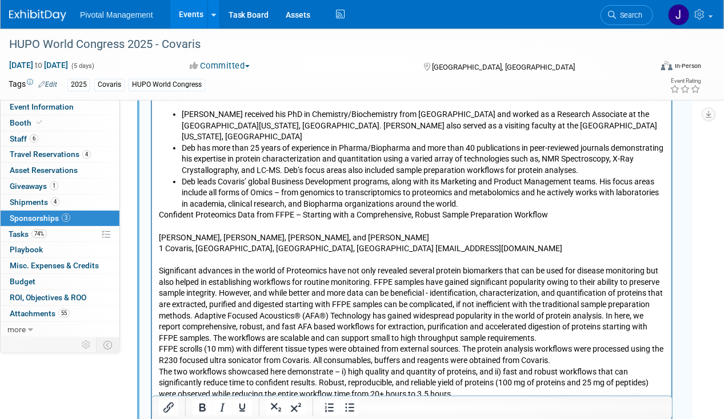
click at [376, 244] on p "1 Covaris, Woburn, MA, USA dBhattacharyya@covaris.com" at bounding box center [411, 249] width 506 height 11
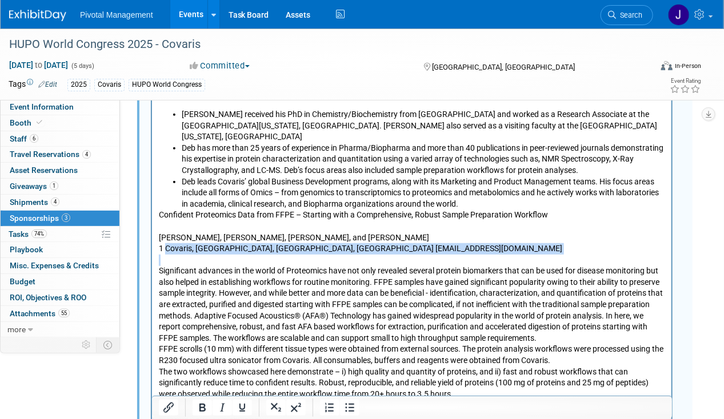
drag, startPoint x: 376, startPoint y: 217, endPoint x: 173, endPoint y: 222, distance: 204.0
click at [173, 244] on p "1 Covaris, Woburn, MA, USA dBhattacharyya@covaris.com" at bounding box center [411, 249] width 506 height 11
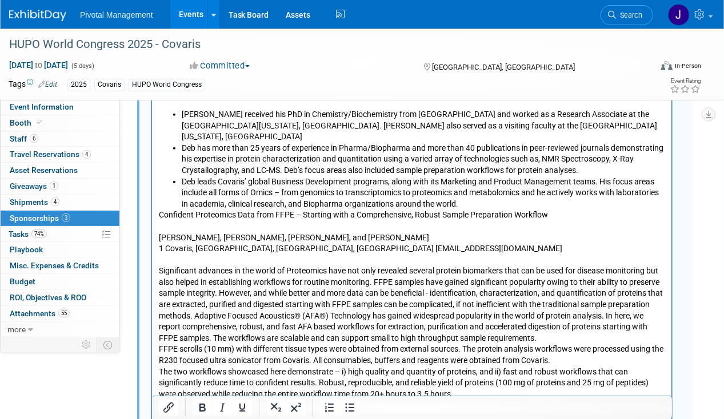
click at [255, 266] on p "Significant advances in the world of Proteomics have not only revealed several …" at bounding box center [411, 305] width 506 height 78
click at [282, 266] on p "Significant advances in the world of Proteomics have not only revealed several …" at bounding box center [411, 305] width 506 height 78
drag, startPoint x: 165, startPoint y: 213, endPoint x: 300, endPoint y: -813, distance: 1035.4
click at [192, 222] on p "Rich Text Area. Press ALT-0 for help." at bounding box center [411, 227] width 506 height 11
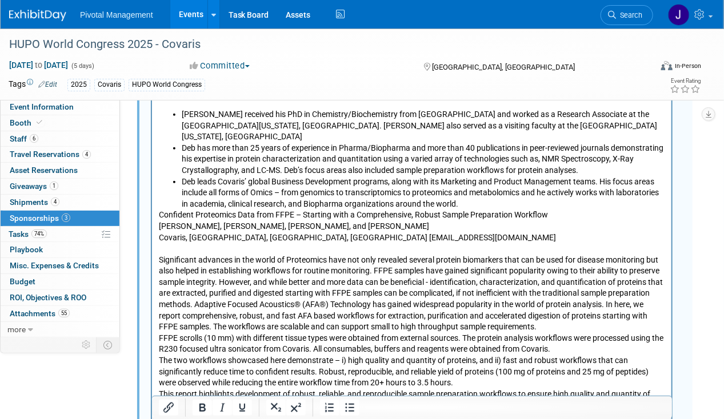
drag, startPoint x: 164, startPoint y: 178, endPoint x: 187, endPoint y: 171, distance: 23.9
click at [164, 210] on p "SBSTRACT: Confident Proteomics Data from FFPE – Starting with a Comprehensive, …" at bounding box center [411, 215] width 506 height 11
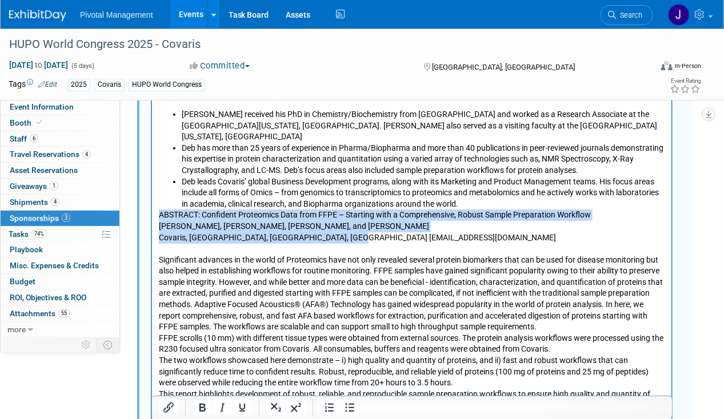
drag, startPoint x: 157, startPoint y: 184, endPoint x: 379, endPoint y: 207, distance: 223.5
click at [315, 210] on p "ABSTRACT: Confident Proteomics Data from FFPE – Starting with a Comprehensive, …" at bounding box center [411, 215] width 506 height 11
click at [191, 210] on p "ABSTRACT: Confident Proteomics Data from FFPE – Starting with a Comprehensive, …" at bounding box center [411, 215] width 506 height 11
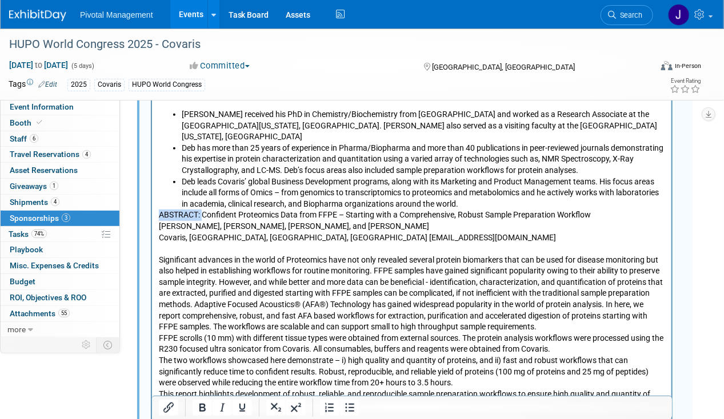
drag, startPoint x: 187, startPoint y: 180, endPoint x: 152, endPoint y: 181, distance: 34.9
click at [202, 402] on icon "Bold" at bounding box center [202, 408] width 14 height 14
click at [275, 259] on p "Significant advances in the world of Proteomics have not only revealed several …" at bounding box center [411, 294] width 506 height 78
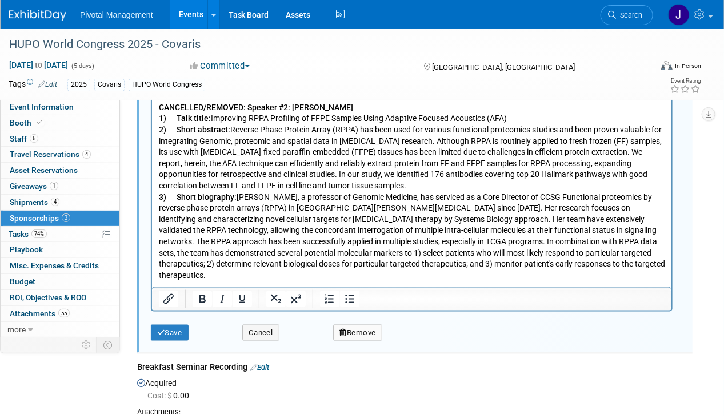
scroll to position [2234, 0]
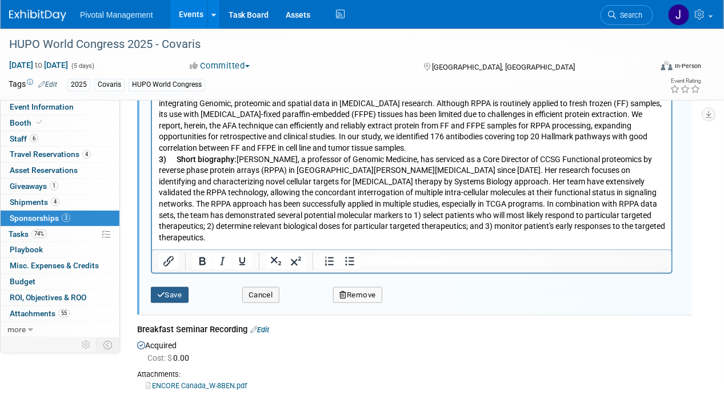
click at [167, 291] on button "Save" at bounding box center [170, 295] width 38 height 16
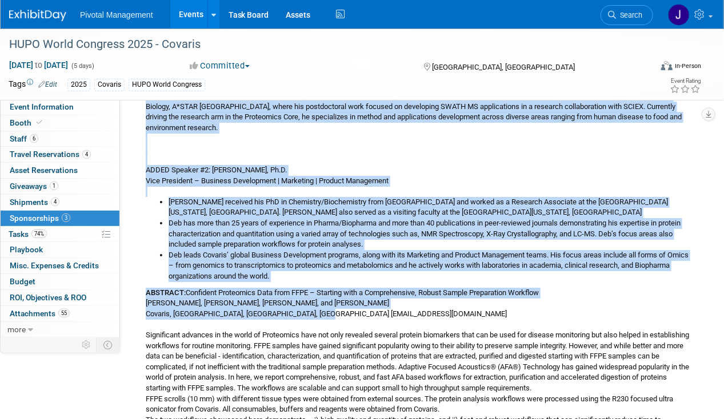
scroll to position [1638, 0]
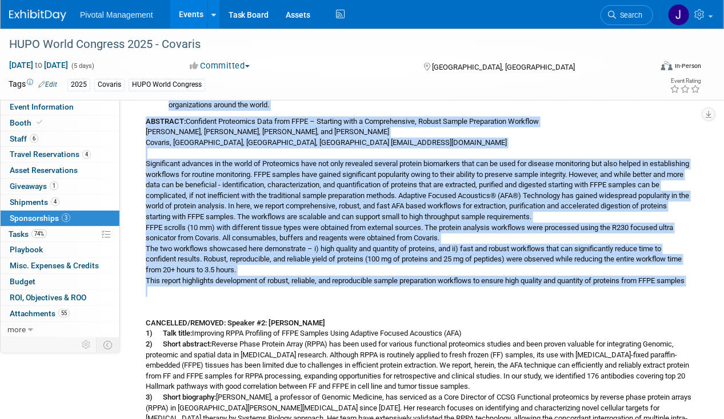
drag, startPoint x: 146, startPoint y: 150, endPoint x: 363, endPoint y: 316, distance: 273.4
copy div "Speaker #1 Name: Dr Qifeng Lin Title: Senior Research Fellow Title: AFA-enhance…"
click at [39, 230] on span "74%" at bounding box center [38, 234] width 15 height 9
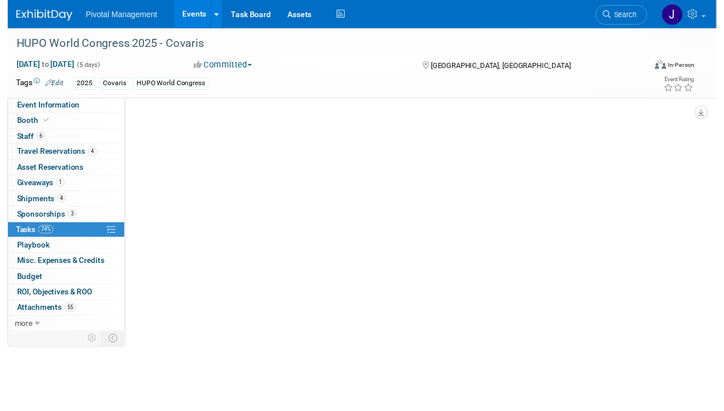
scroll to position [0, 0]
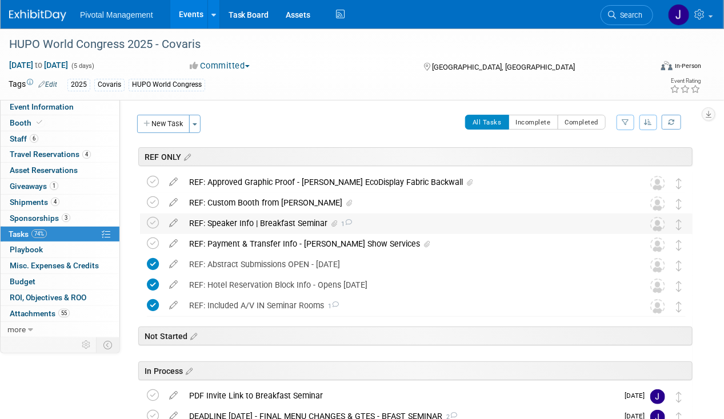
click at [252, 215] on div "REF: Speaker Info | Breakfast Seminar 1" at bounding box center [405, 223] width 444 height 19
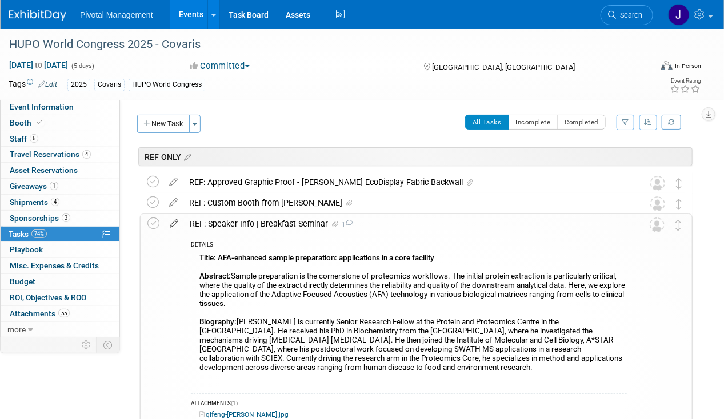
click at [173, 221] on icon at bounding box center [174, 221] width 20 height 14
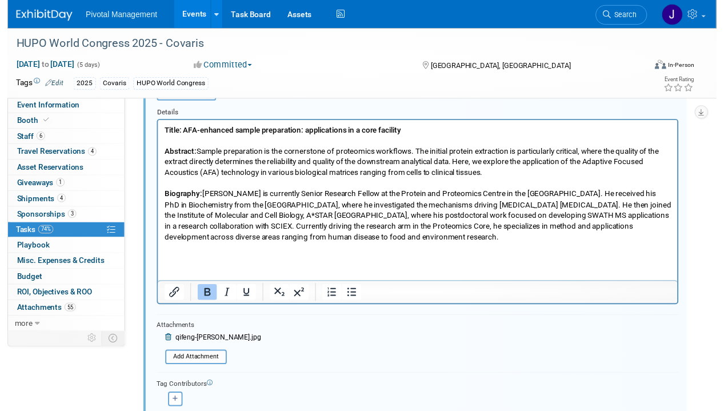
scroll to position [217, 0]
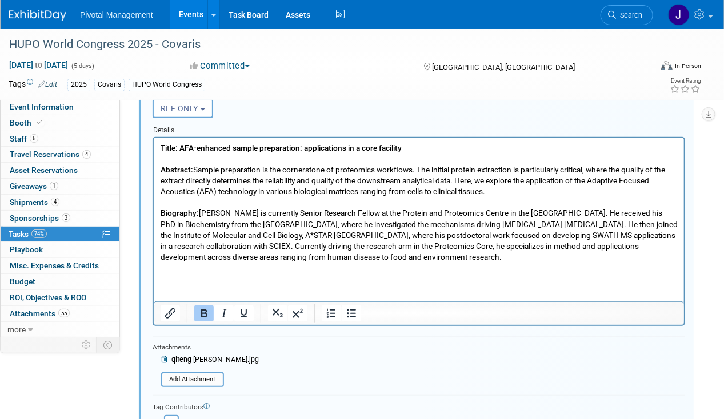
click at [588, 262] on p "Title: AFA-enhanced sample preparation: applications in a core facility Abstrac…" at bounding box center [418, 207] width 517 height 131
drag, startPoint x: 585, startPoint y: 258, endPoint x: 252, endPoint y: 282, distance: 333.9
click at [153, 146] on html "Title: AFA-enhanced sample preparation: applications in a core facility Abstrac…" at bounding box center [418, 205] width 530 height 135
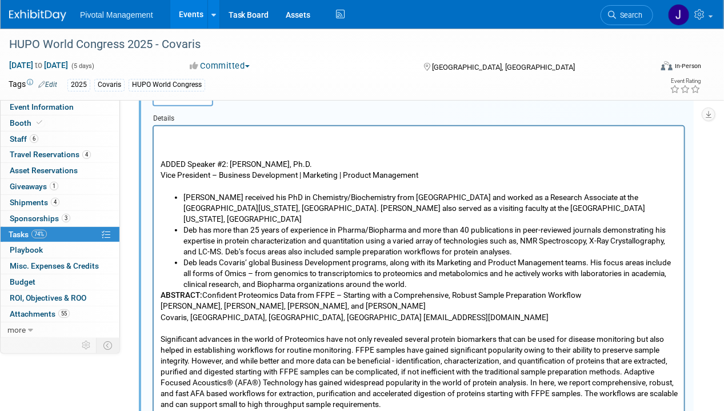
scroll to position [171, 0]
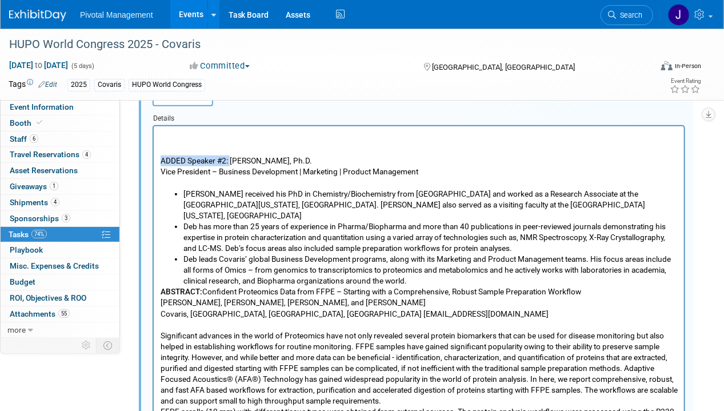
drag, startPoint x: 230, startPoint y: 158, endPoint x: 155, endPoint y: 158, distance: 74.3
click at [155, 158] on html "Speaker #1 Name: Dr Qifeng Lin Title: Senior Research Fellow Title: AFA-enhance…" at bounding box center [418, 234] width 530 height 560
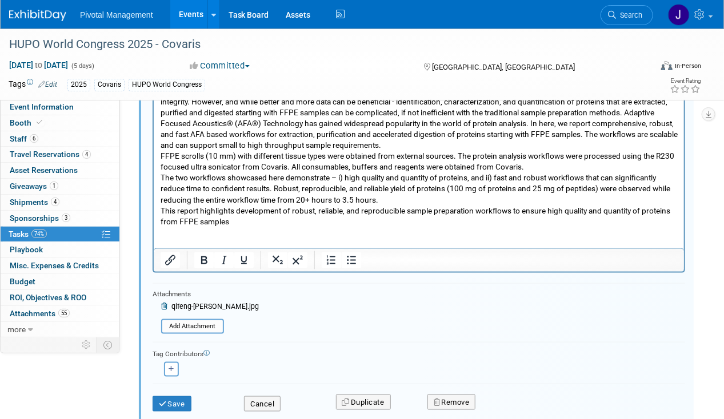
scroll to position [400, 0]
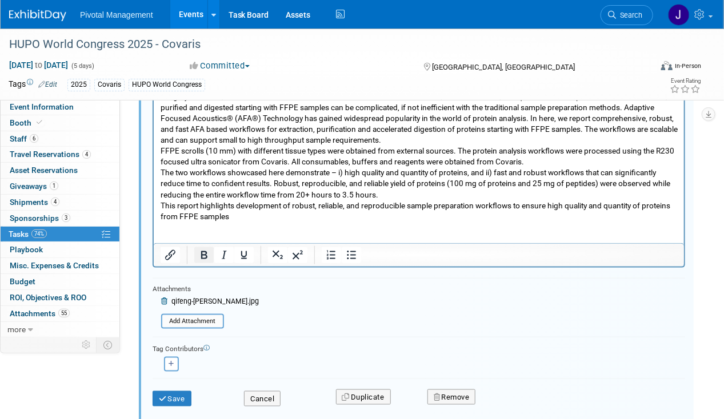
click at [198, 253] on icon "Bold" at bounding box center [204, 255] width 14 height 14
click at [353, 185] on p "ABSTRACT: Confident Proteomics Data from FFPE – Starting with a Comprehensive, …" at bounding box center [418, 140] width 517 height 229
click at [209, 316] on input "file" at bounding box center [164, 321] width 117 height 13
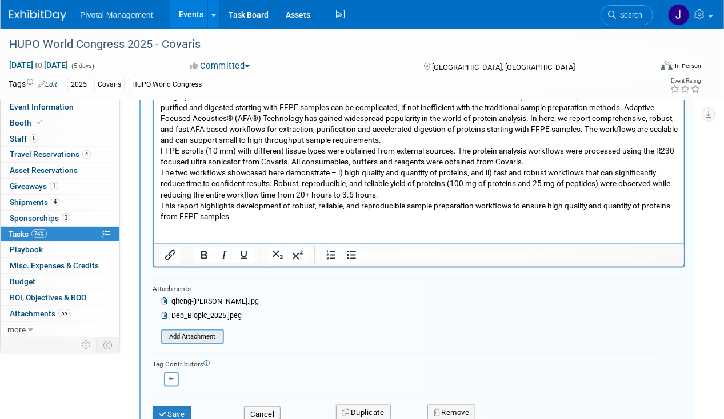
click at [206, 331] on input "file" at bounding box center [164, 337] width 117 height 13
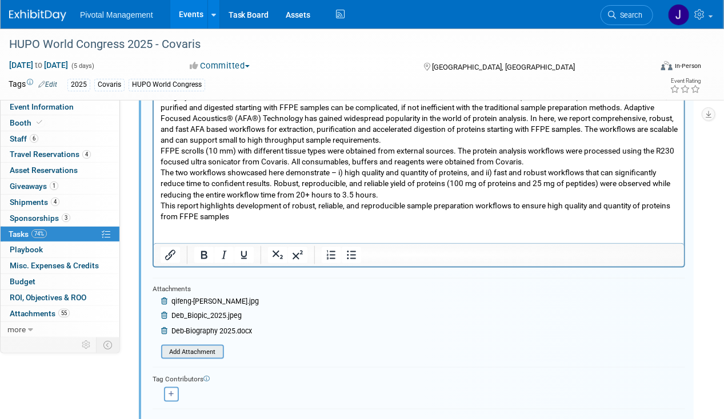
click at [193, 349] on input "file" at bounding box center [164, 352] width 117 height 13
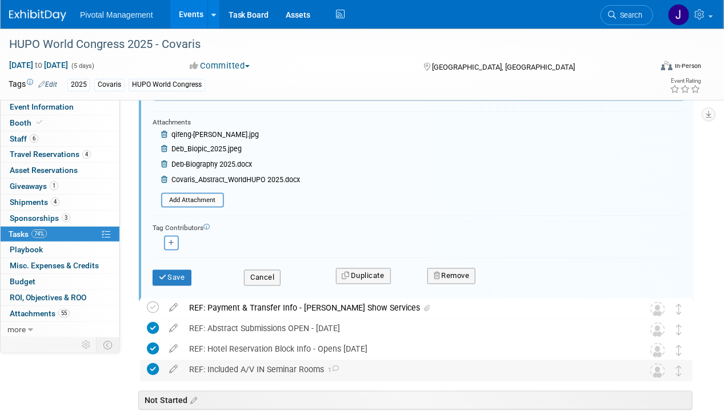
scroll to position [628, 0]
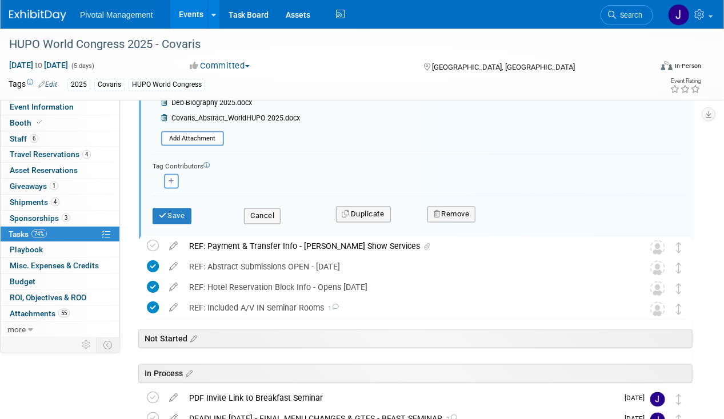
click at [180, 221] on div "Save Cancel Duplicate Remove" at bounding box center [419, 214] width 550 height 27
click at [175, 217] on button "Save" at bounding box center [172, 217] width 39 height 16
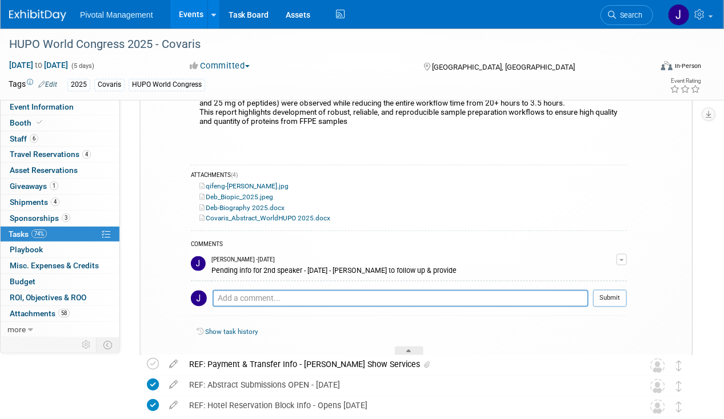
click at [460, 175] on div "ATTACHMENTS (4)" at bounding box center [409, 176] width 436 height 10
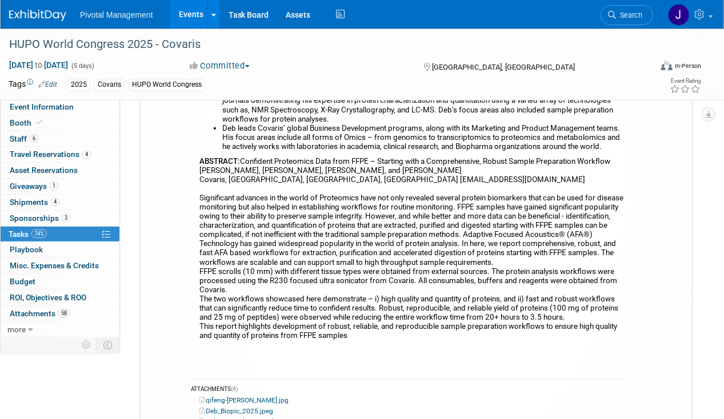
scroll to position [514, 0]
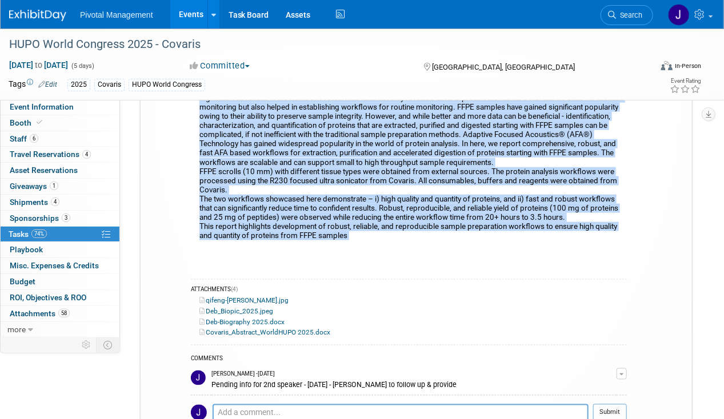
drag, startPoint x: 197, startPoint y: 199, endPoint x: 374, endPoint y: 243, distance: 181.9
click at [374, 243] on div "Speaker #1 Name: Dr Qifeng Lin Title: Senior Research Fellow Title: AFA-enhance…" at bounding box center [409, 6] width 436 height 538
copy div "Speaker #1 Name: Dr Qifeng Lin Title: Senior Research Fellow Title: AFA-enhance…"
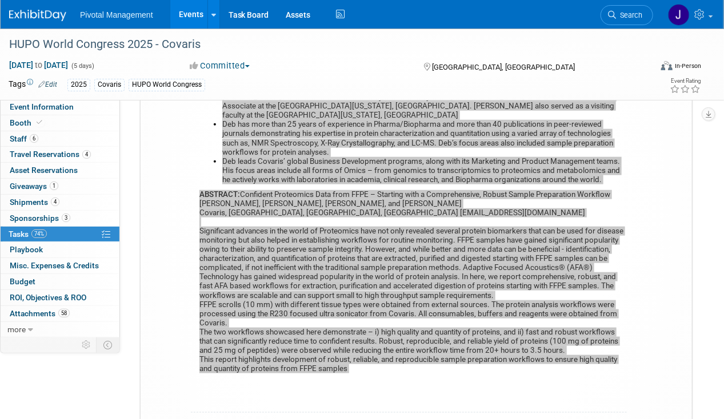
scroll to position [286, 0]
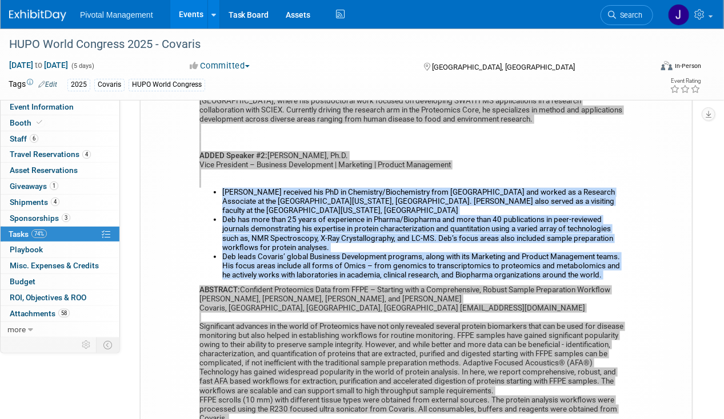
click at [294, 170] on div "Speaker #1 Name: Dr Qifeng Lin Title: Senior Research Fellow Title: AFA-enhance…" at bounding box center [409, 234] width 436 height 538
click at [334, 159] on div "Speaker #1 Name: Dr Qifeng Lin Title: Senior Research Fellow Title: AFA-enhance…" at bounding box center [409, 234] width 436 height 538
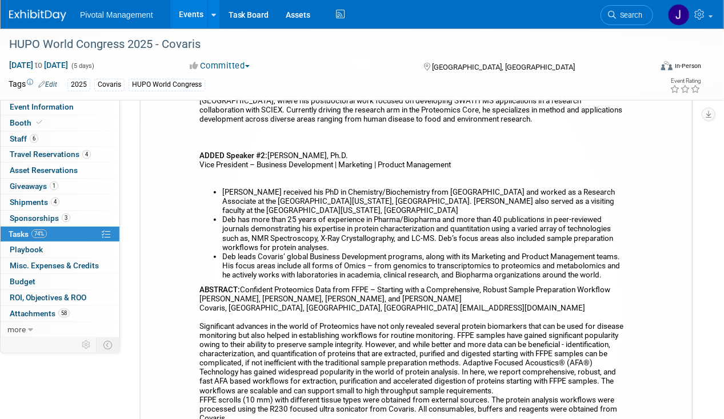
drag, startPoint x: 351, startPoint y: 153, endPoint x: 270, endPoint y: 150, distance: 81.2
click at [270, 150] on div "Speaker #1 Name: Dr Qifeng Lin Title: Senior Research Fellow Title: AFA-enhance…" at bounding box center [409, 234] width 436 height 538
copy div "Debadeep Bhattacharyya"
click at [481, 193] on li "Deb received his PhD in Chemistry/Biochemistry from Emory University and worked…" at bounding box center [424, 201] width 404 height 27
